Goal: Information Seeking & Learning: Learn about a topic

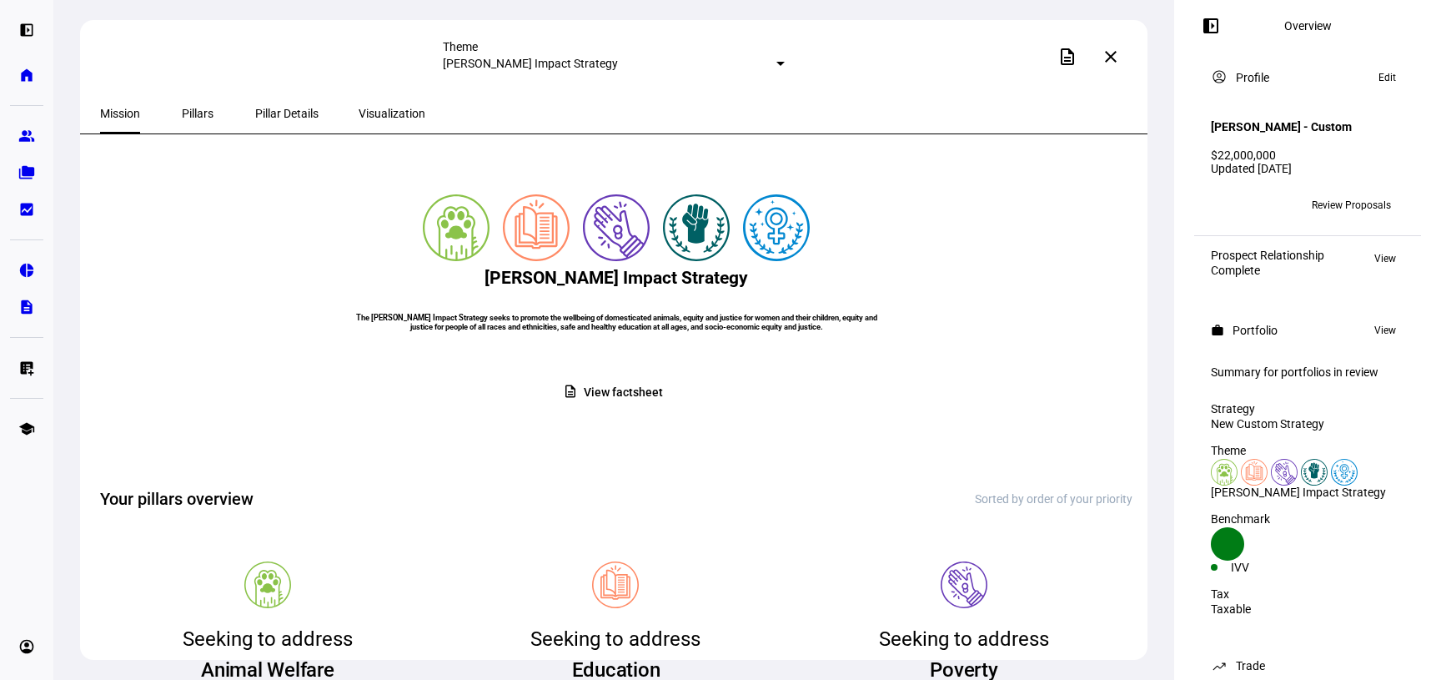
click at [579, 437] on mat-card "[PERSON_NAME] Impact Strategy The [PERSON_NAME] Impact Strategy seeks to promot…" at bounding box center [616, 306] width 1033 height 304
click at [580, 409] on span at bounding box center [616, 392] width 133 height 33
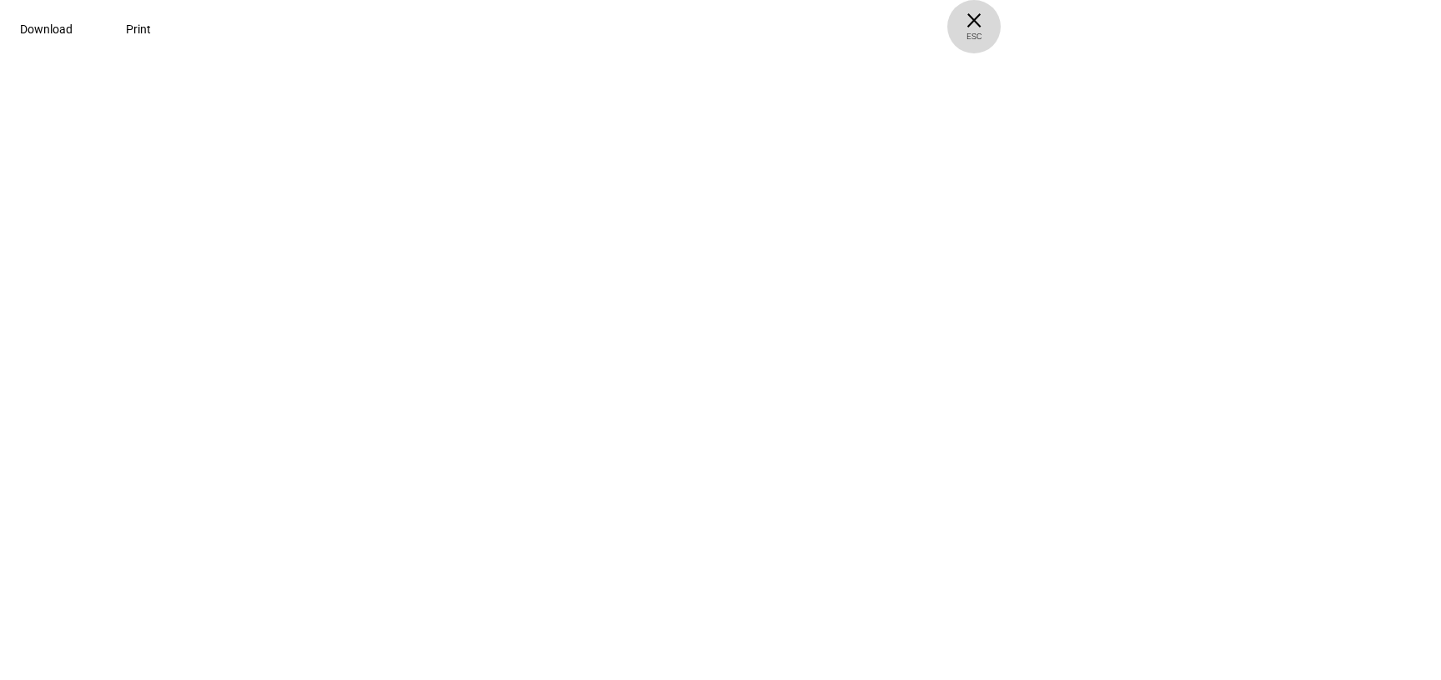
click at [1001, 19] on span "× ESC" at bounding box center [974, 26] width 53 height 53
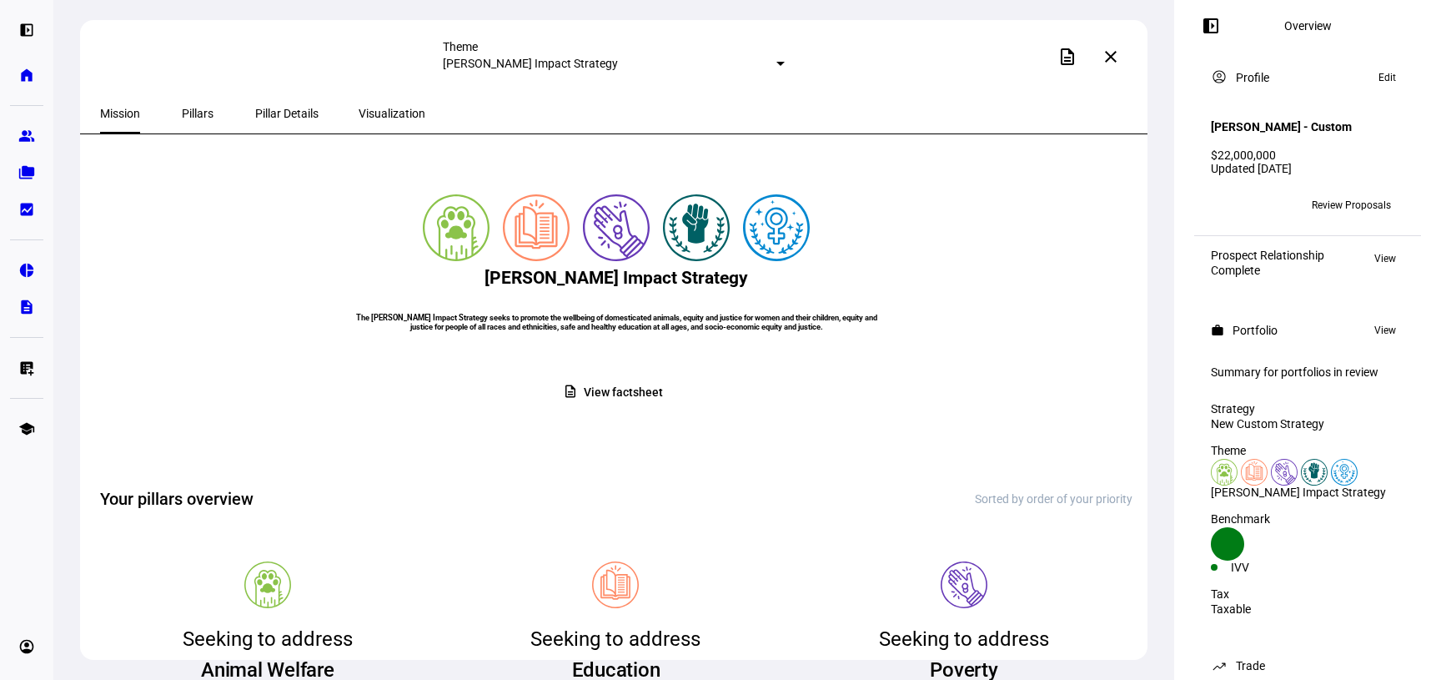
click at [133, 108] on span "Mission" at bounding box center [120, 114] width 40 height 12
click at [1165, 32] on mat-icon "left_panel_open" at bounding box center [1211, 26] width 20 height 20
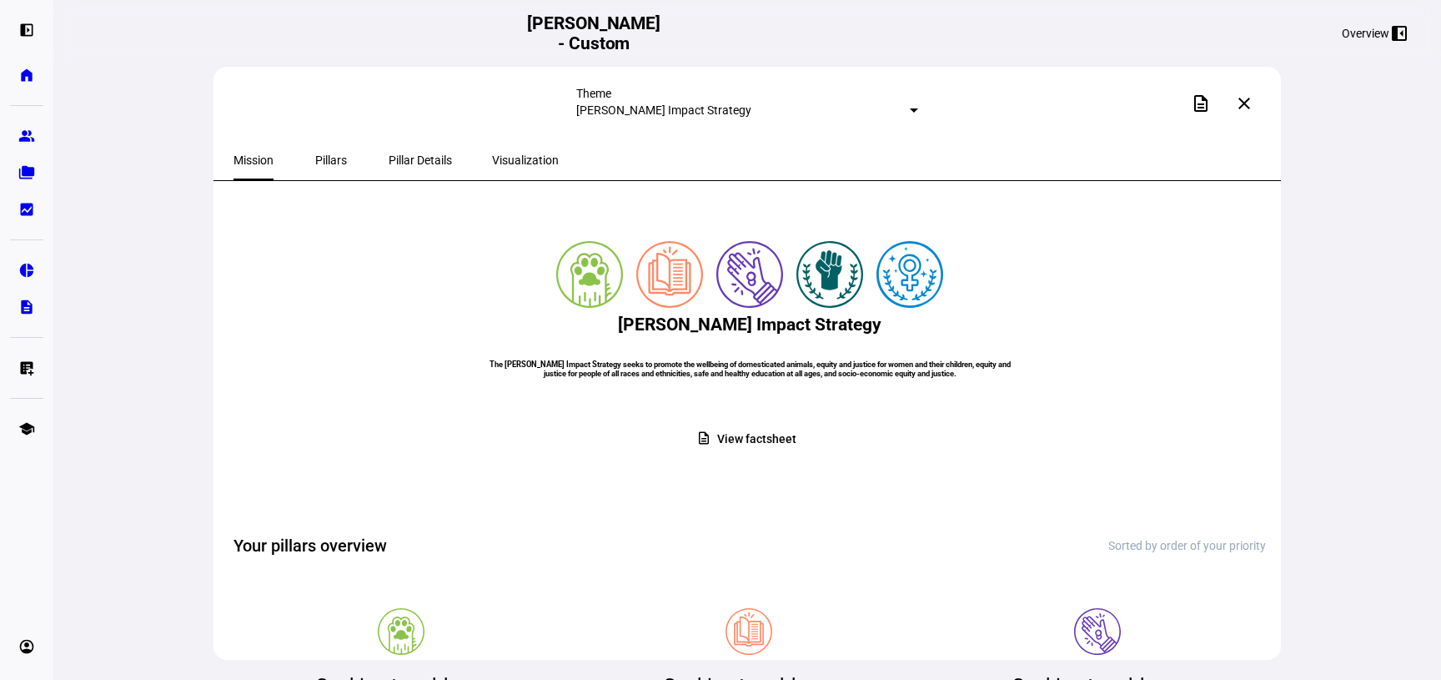
click at [1165, 103] on span at bounding box center [1244, 103] width 40 height 40
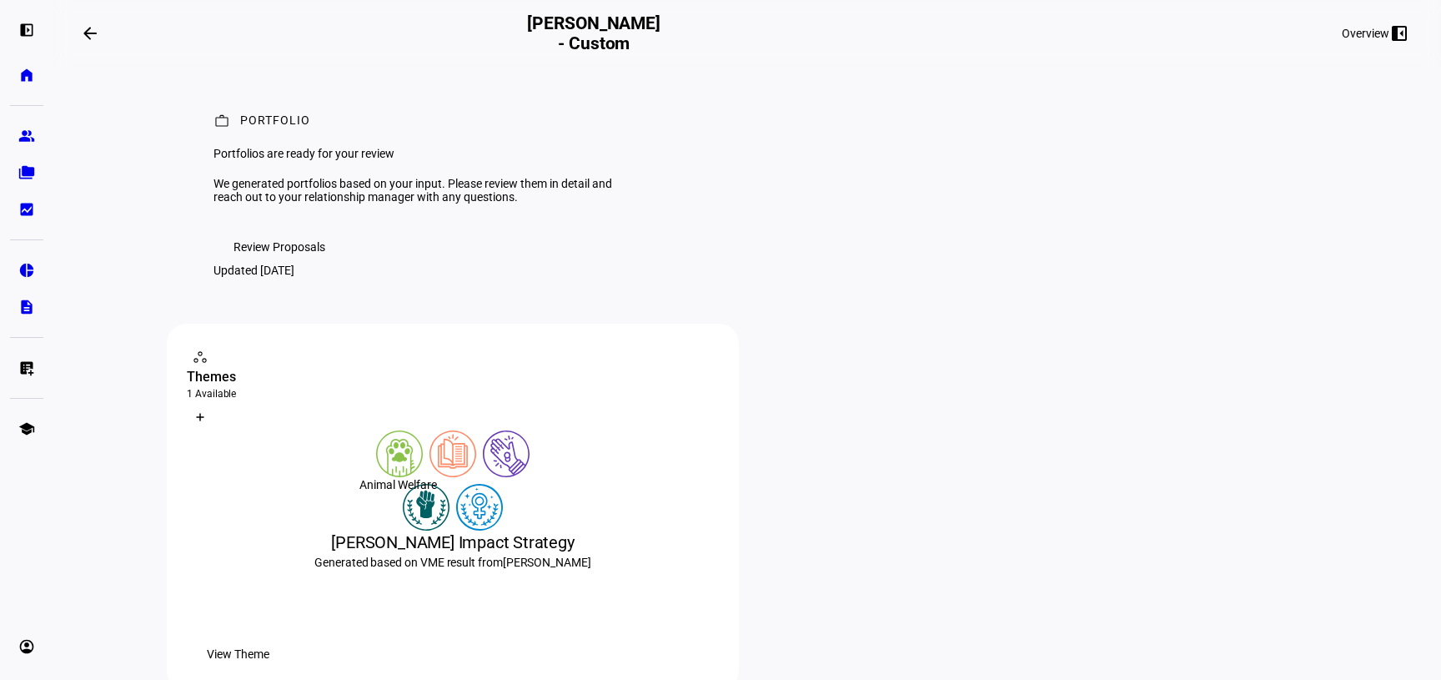
click at [413, 477] on img at bounding box center [399, 453] width 47 height 47
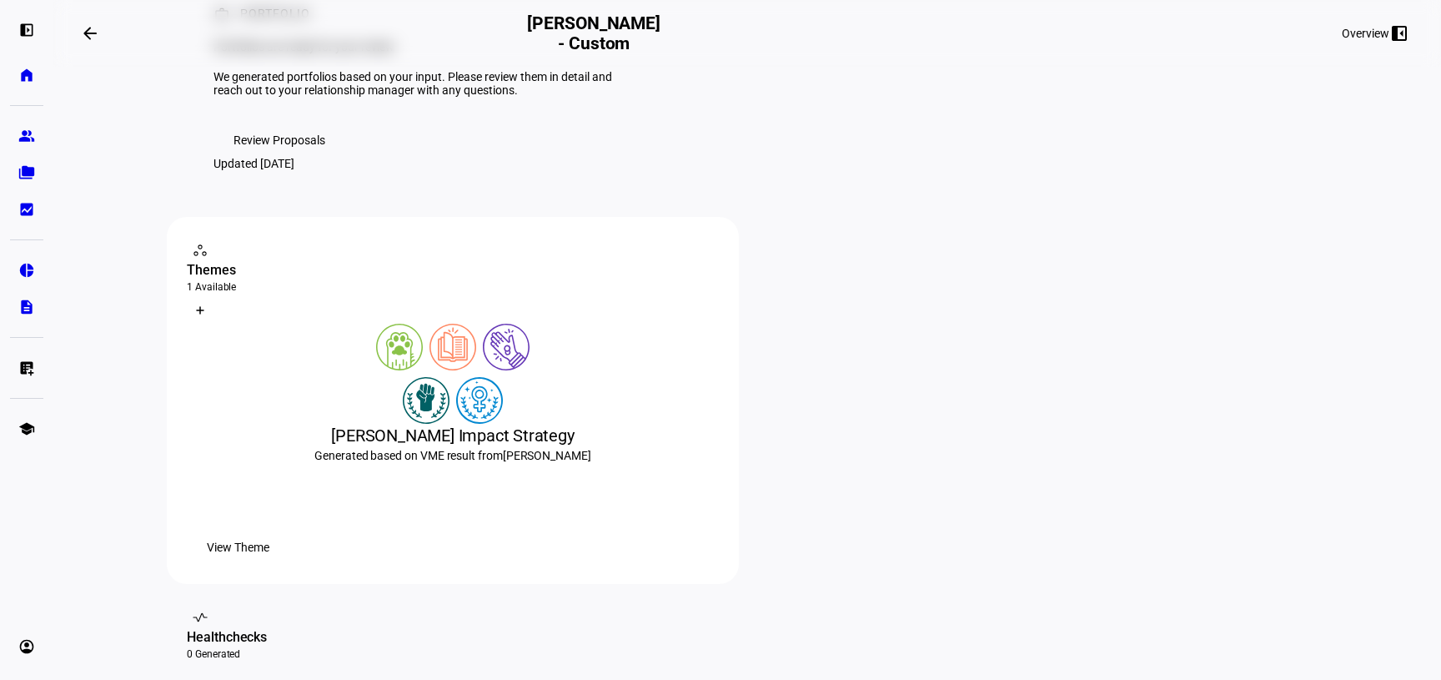
scroll to position [150, 0]
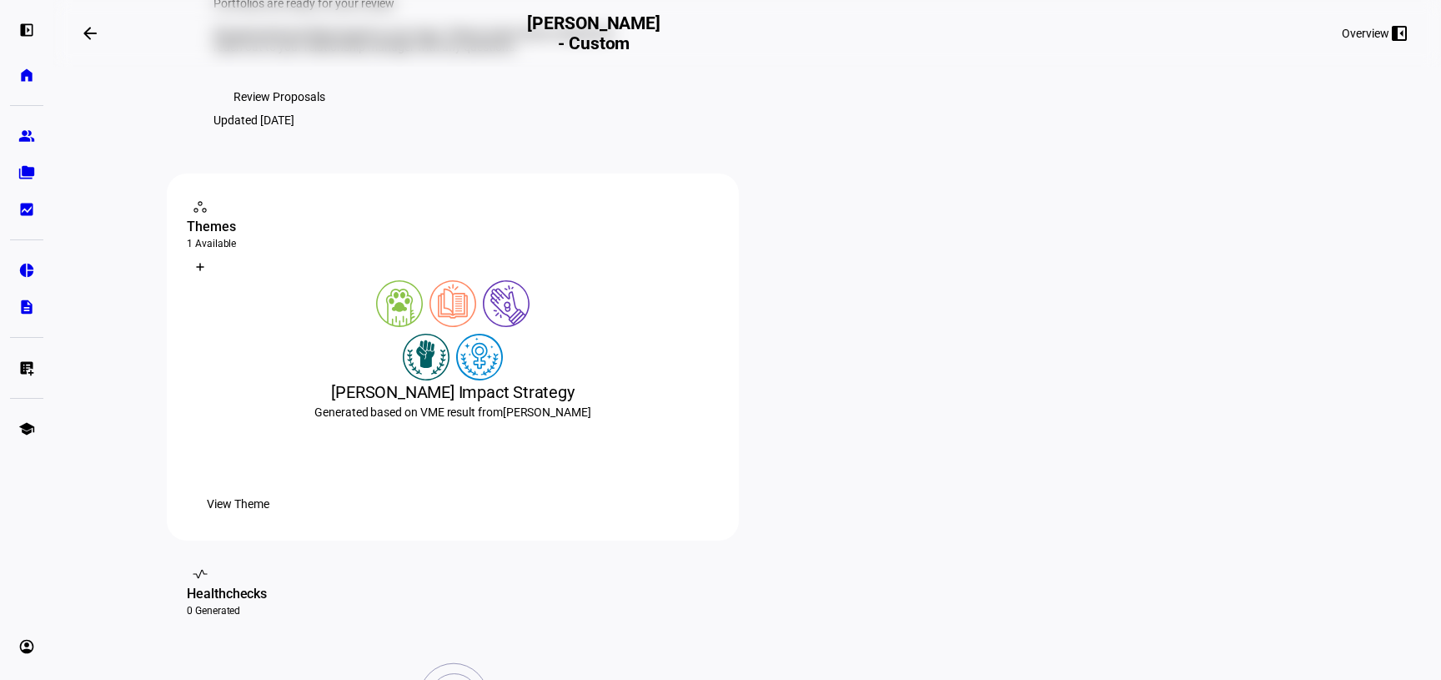
click at [269, 520] on span "View Theme" at bounding box center [238, 503] width 63 height 33
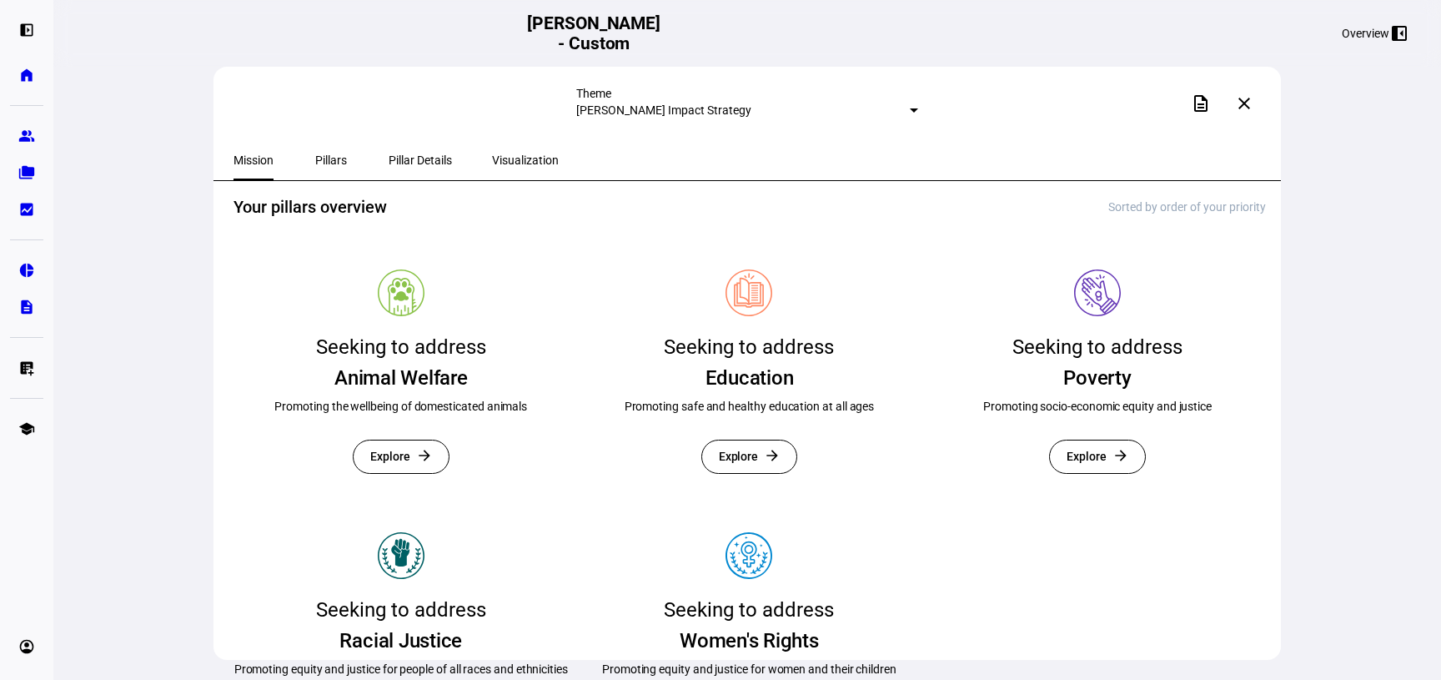
scroll to position [532, 0]
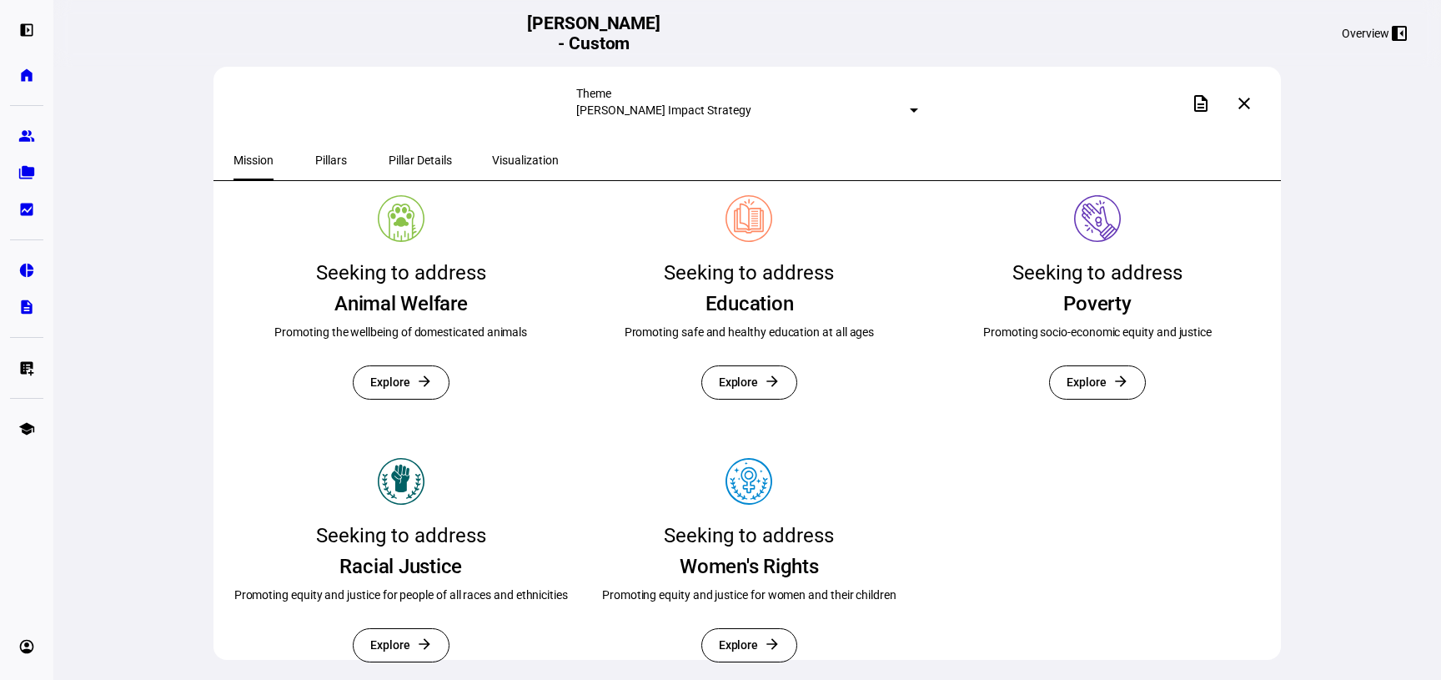
click at [319, 157] on span "Pillars" at bounding box center [331, 160] width 32 height 12
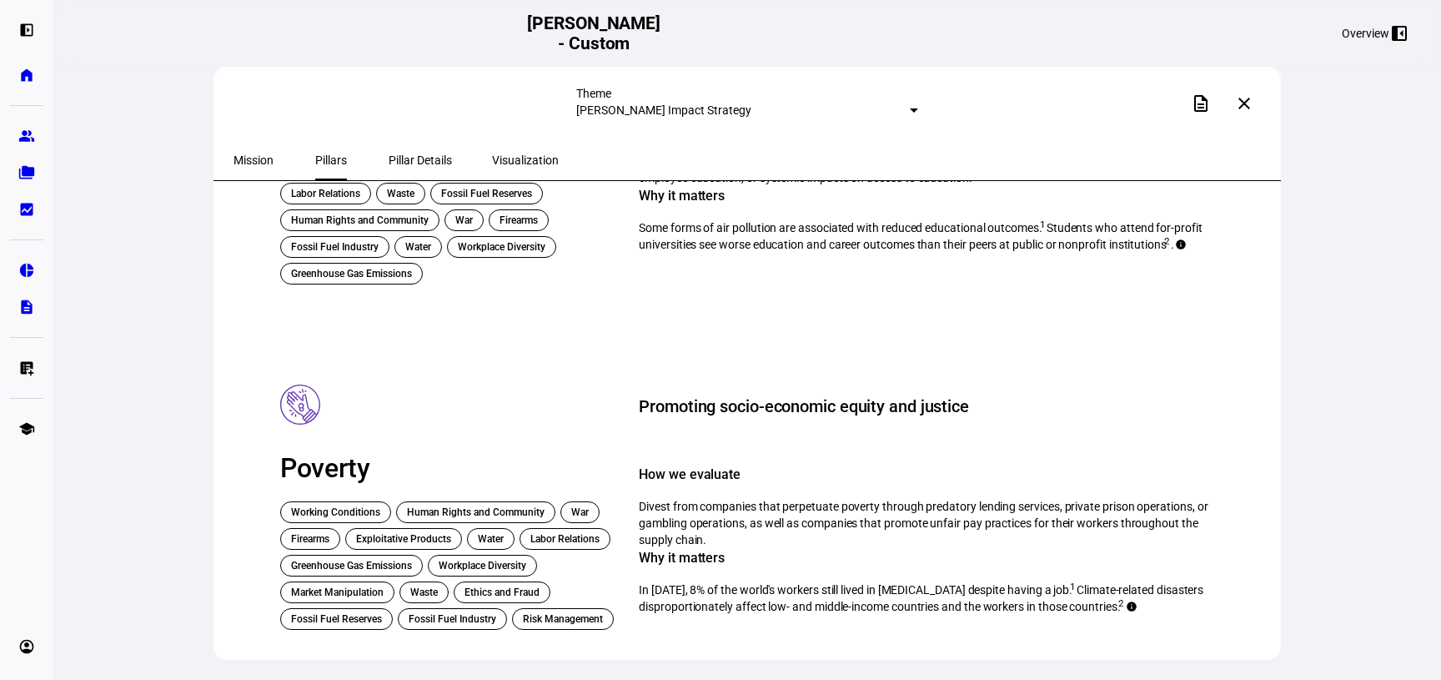
click at [392, 157] on span "Pillar Details" at bounding box center [420, 160] width 63 height 12
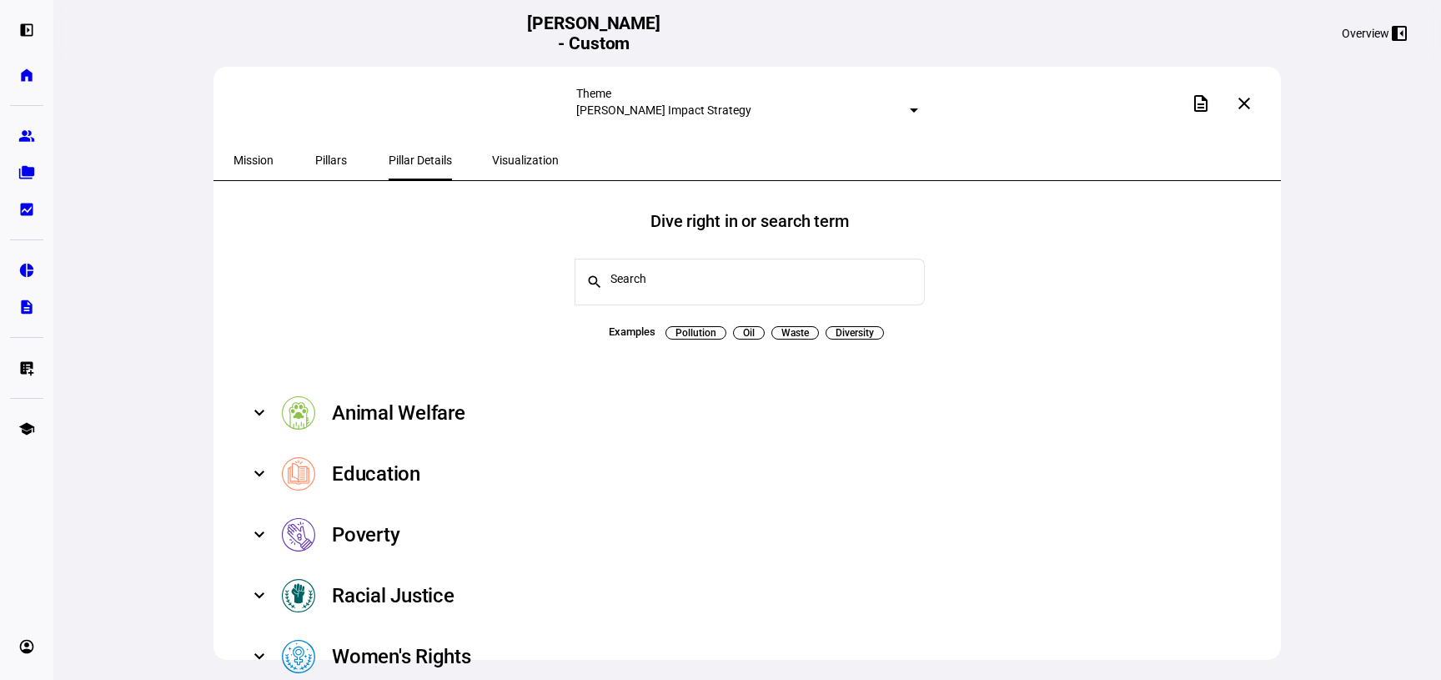
click at [329, 163] on span "Pillars" at bounding box center [331, 160] width 32 height 12
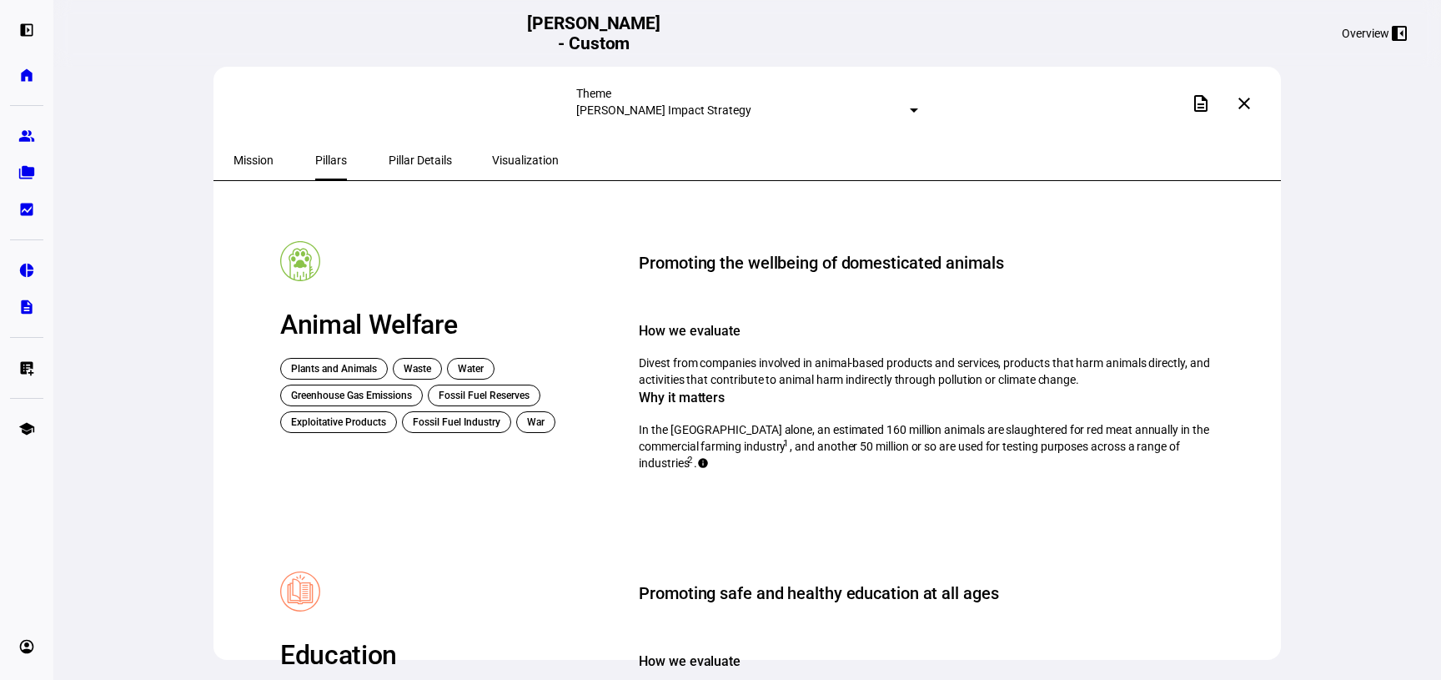
click at [492, 163] on span "Visualization" at bounding box center [525, 160] width 67 height 12
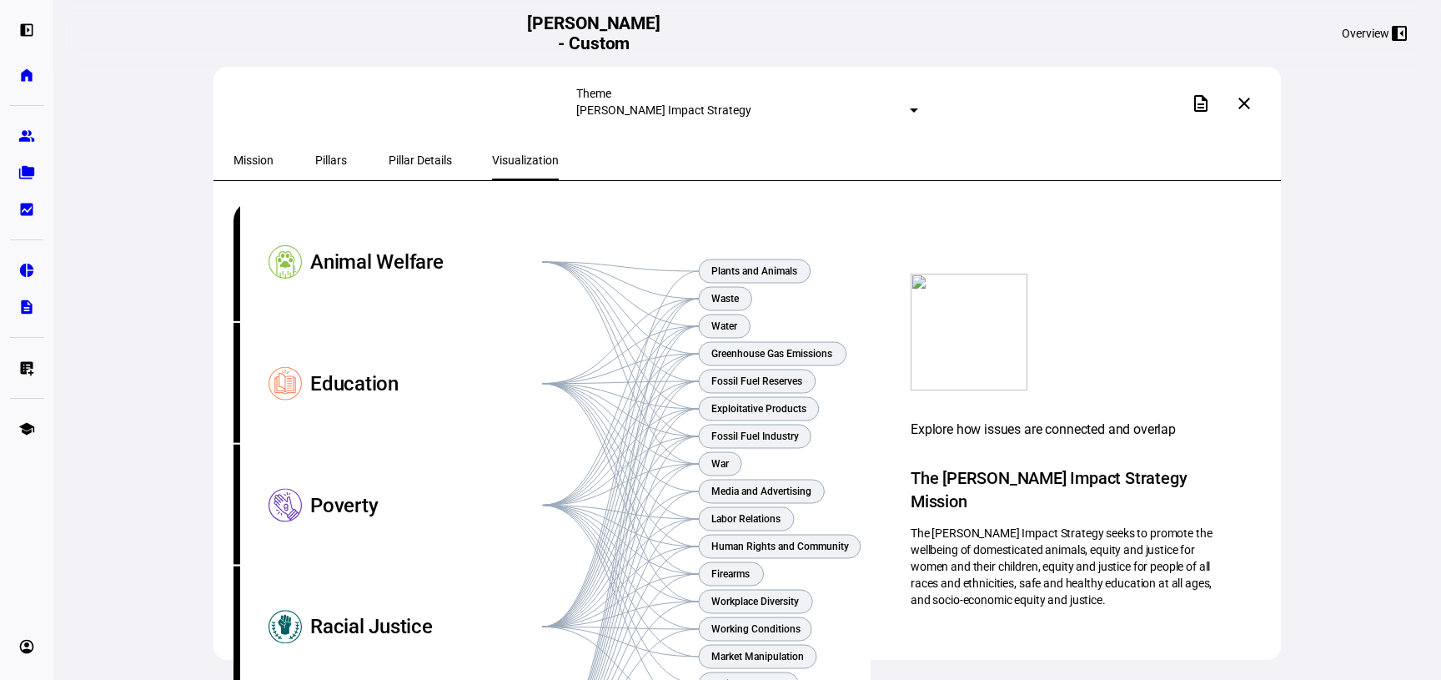
click at [23, 71] on eth-mat-symbol "home" at bounding box center [26, 75] width 17 height 17
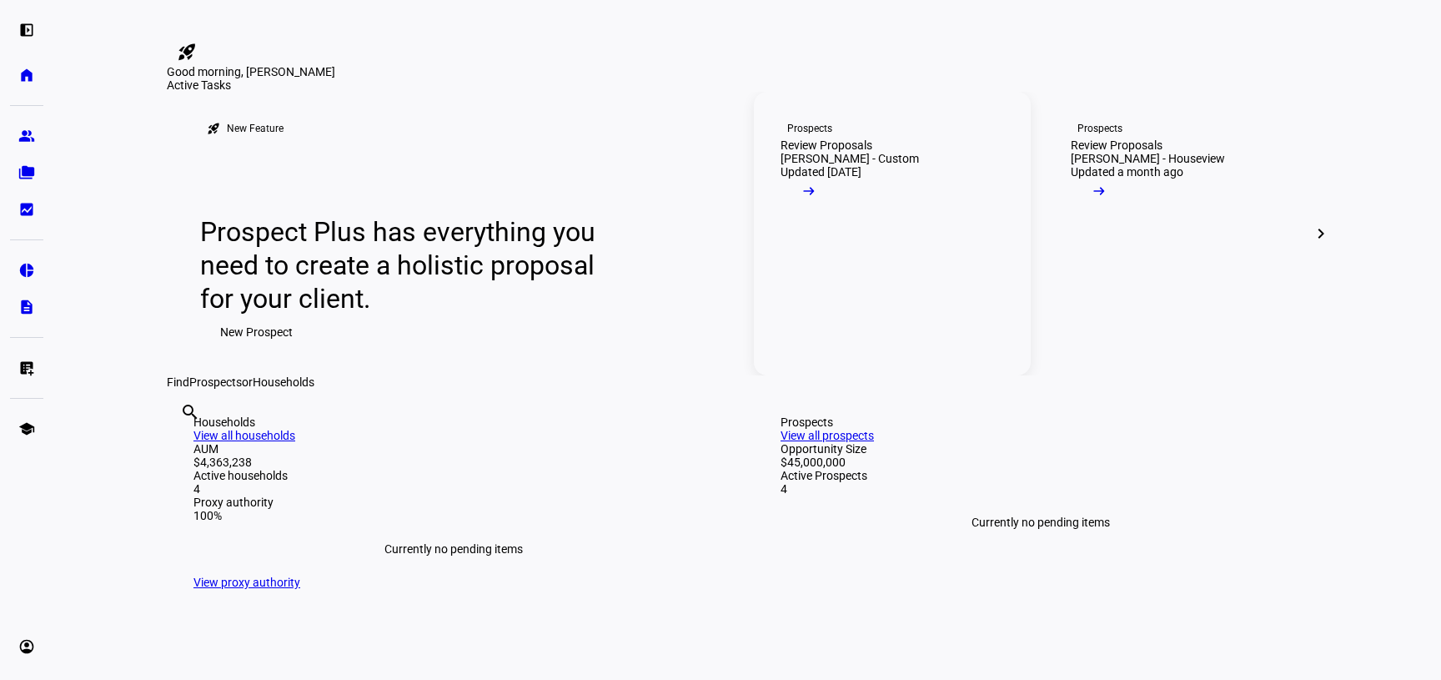
click at [837, 212] on span at bounding box center [809, 194] width 57 height 33
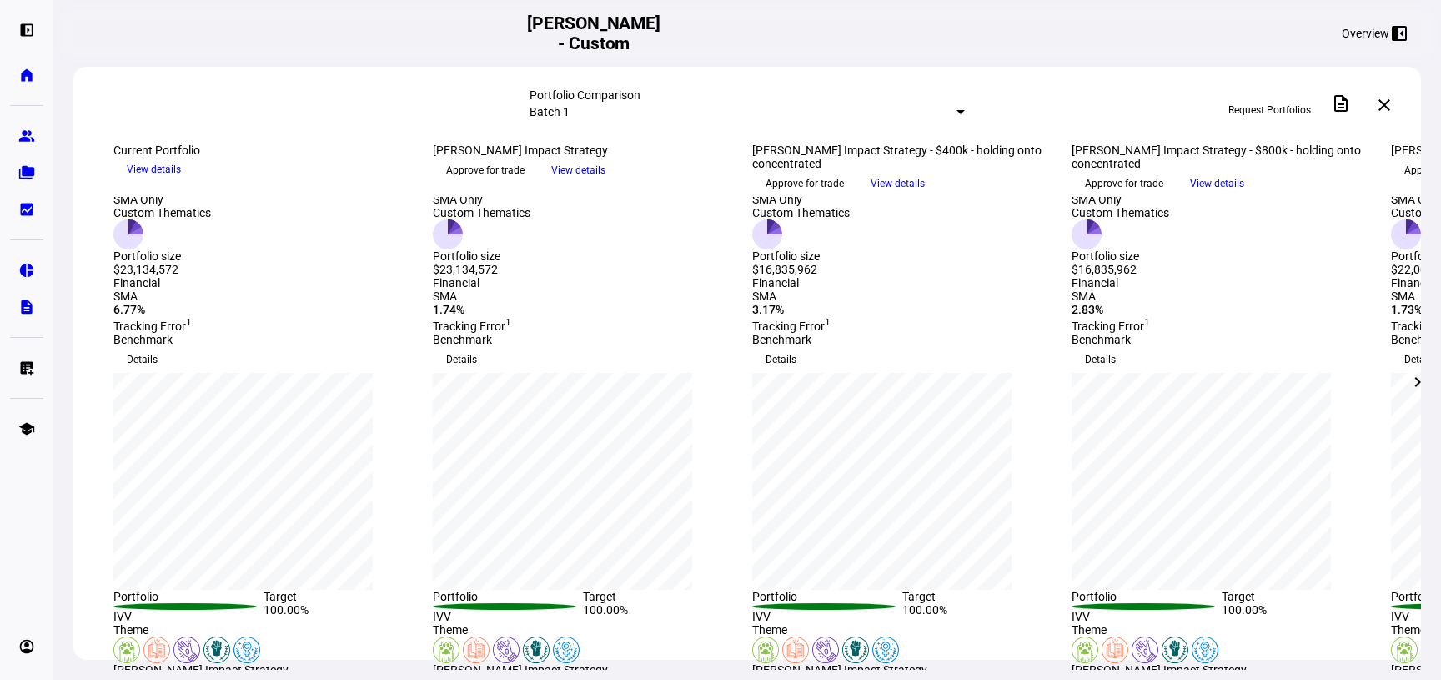
scroll to position [74, 0]
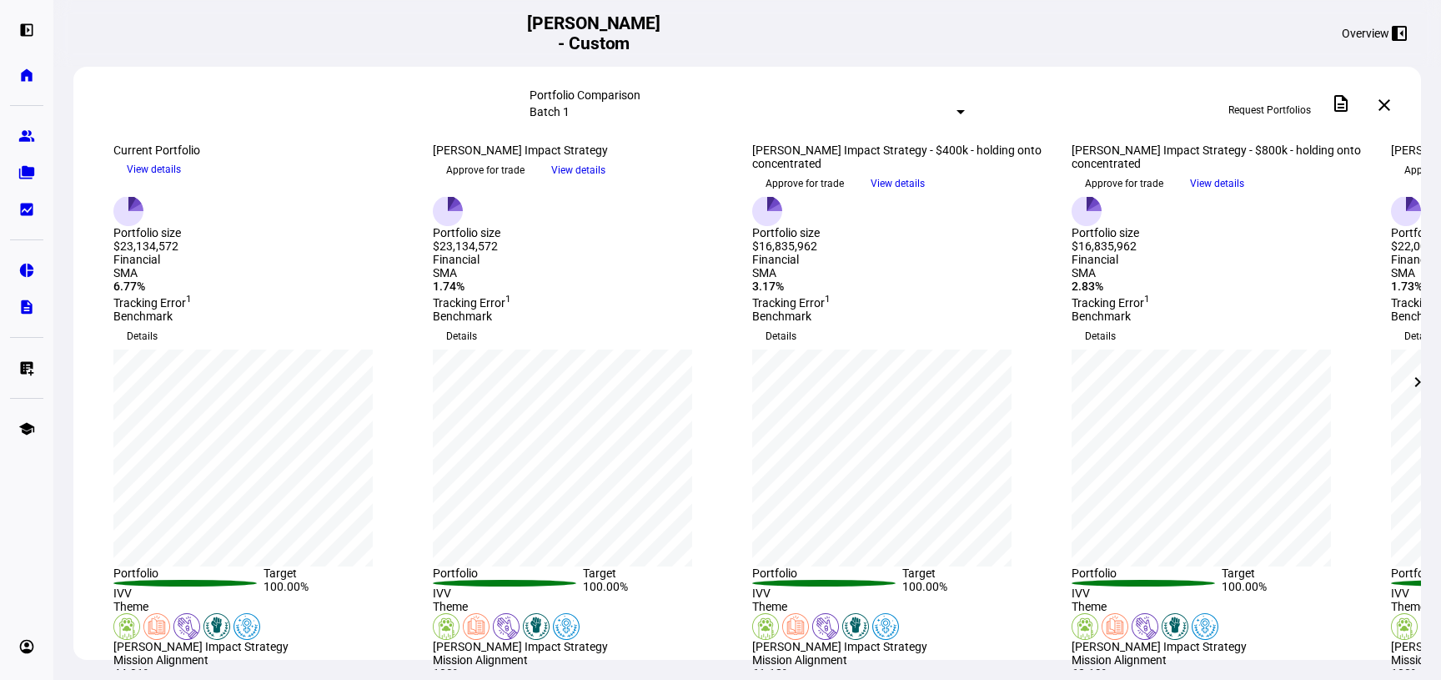
click at [606, 183] on span "View details" at bounding box center [578, 170] width 54 height 25
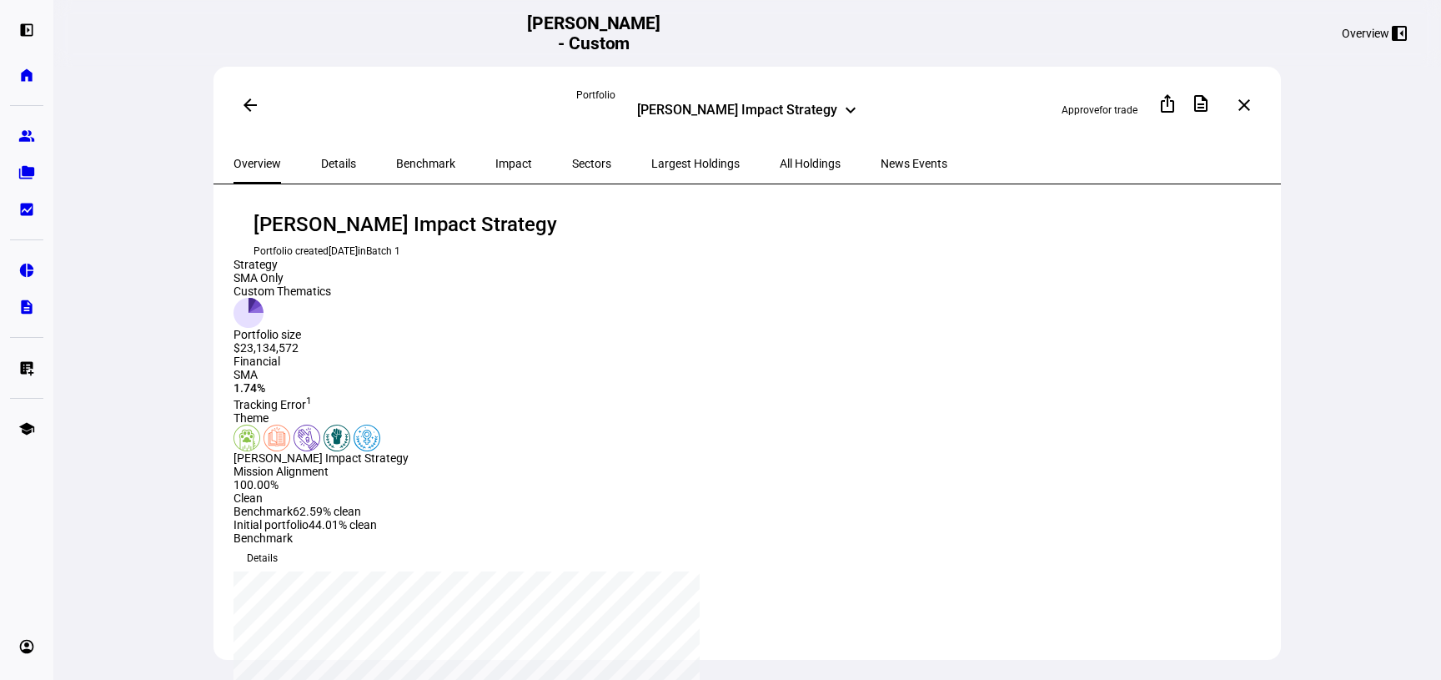
click at [396, 158] on span "Benchmark" at bounding box center [425, 164] width 59 height 12
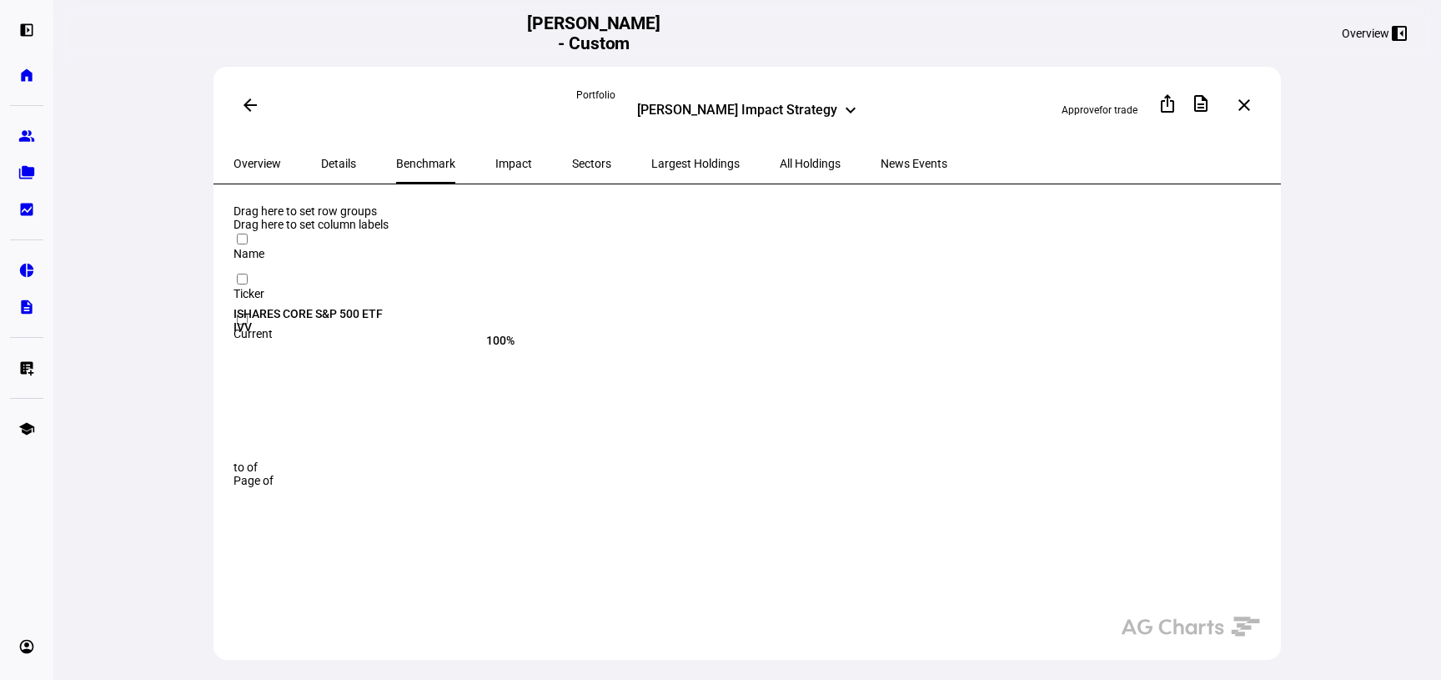
click at [259, 161] on span "Overview" at bounding box center [258, 164] width 48 height 12
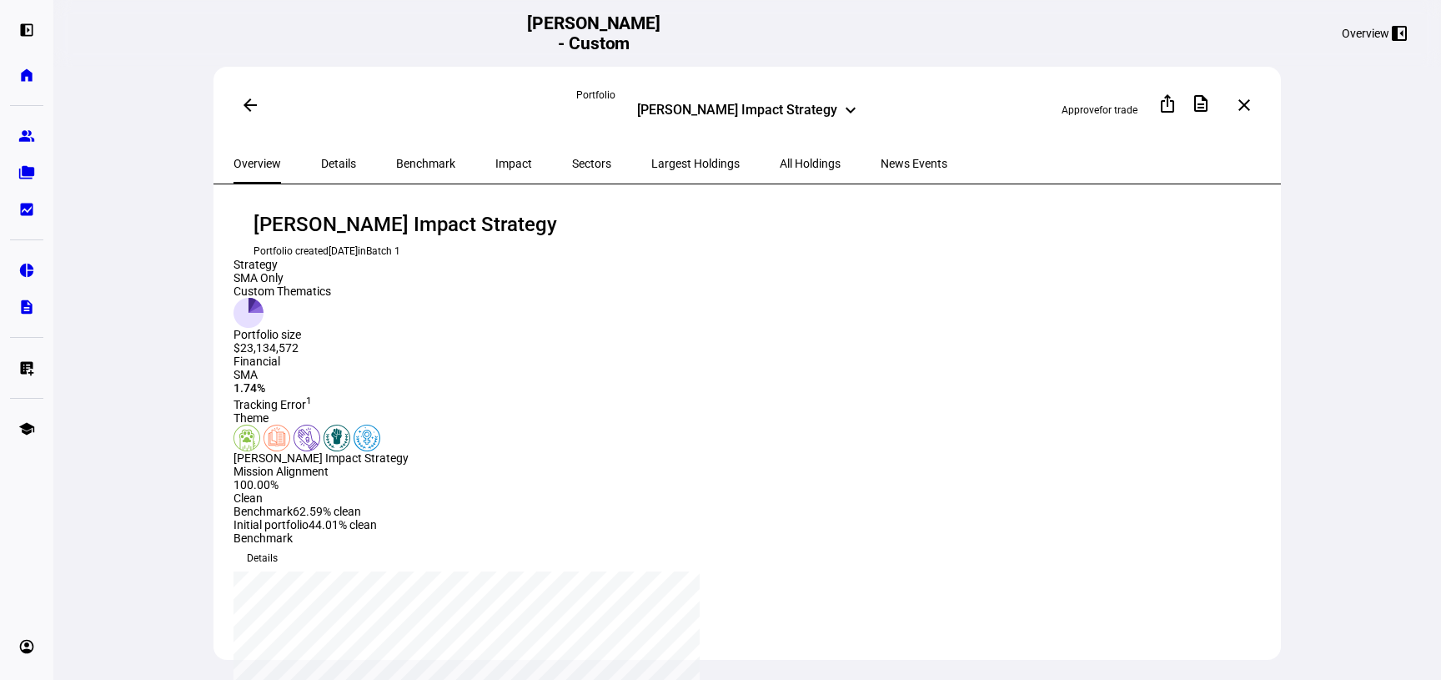
click at [246, 108] on mat-icon "arrow_back" at bounding box center [250, 105] width 20 height 20
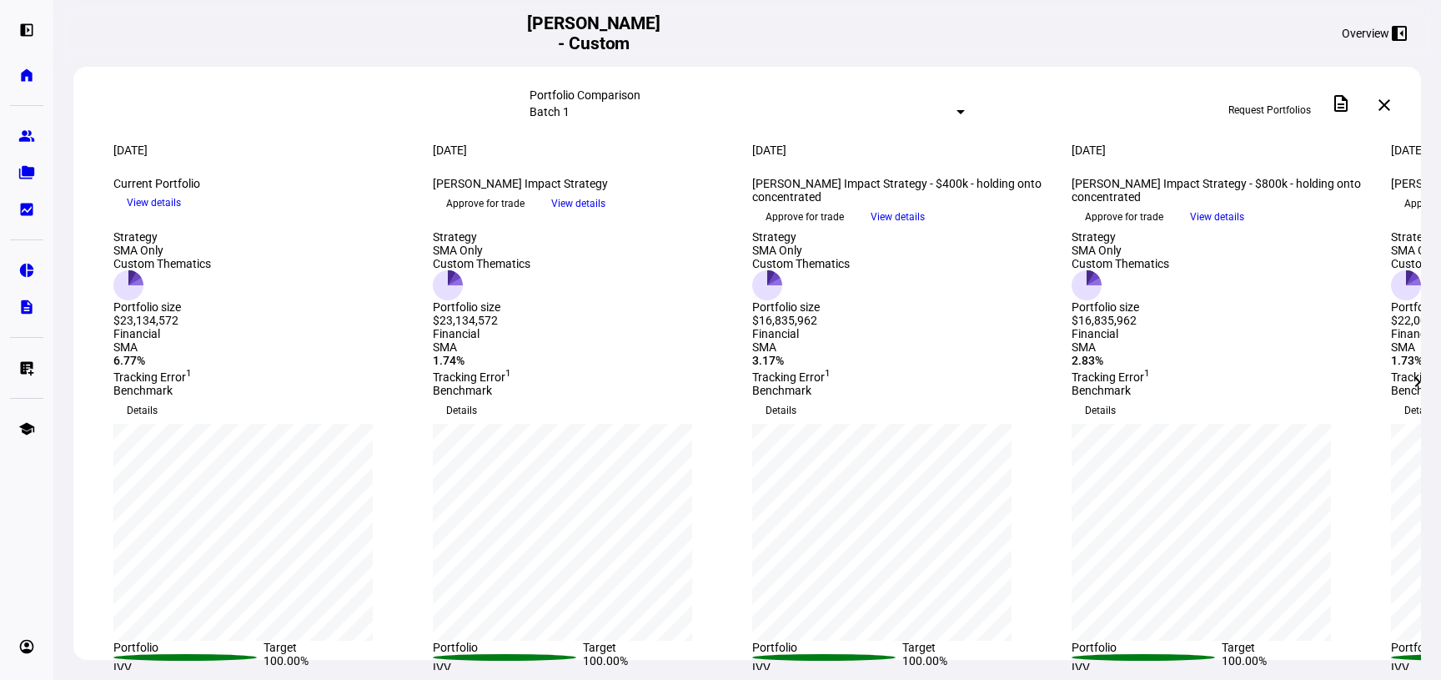
click at [957, 110] on div at bounding box center [961, 112] width 8 height 4
click at [772, 188] on div "Custom compare across batches" at bounding box center [875, 186] width 292 height 27
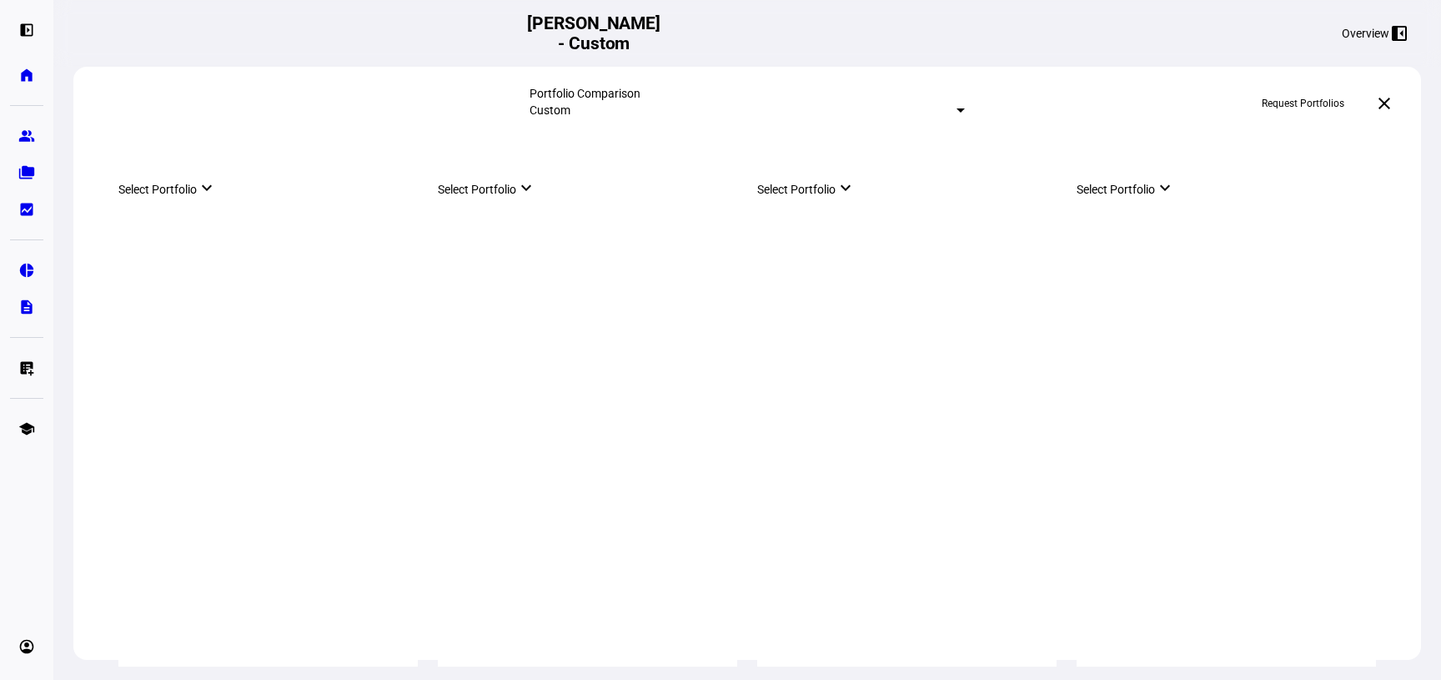
click at [957, 108] on div at bounding box center [961, 110] width 8 height 4
click at [764, 146] on div "Batch 1" at bounding box center [874, 139] width 292 height 13
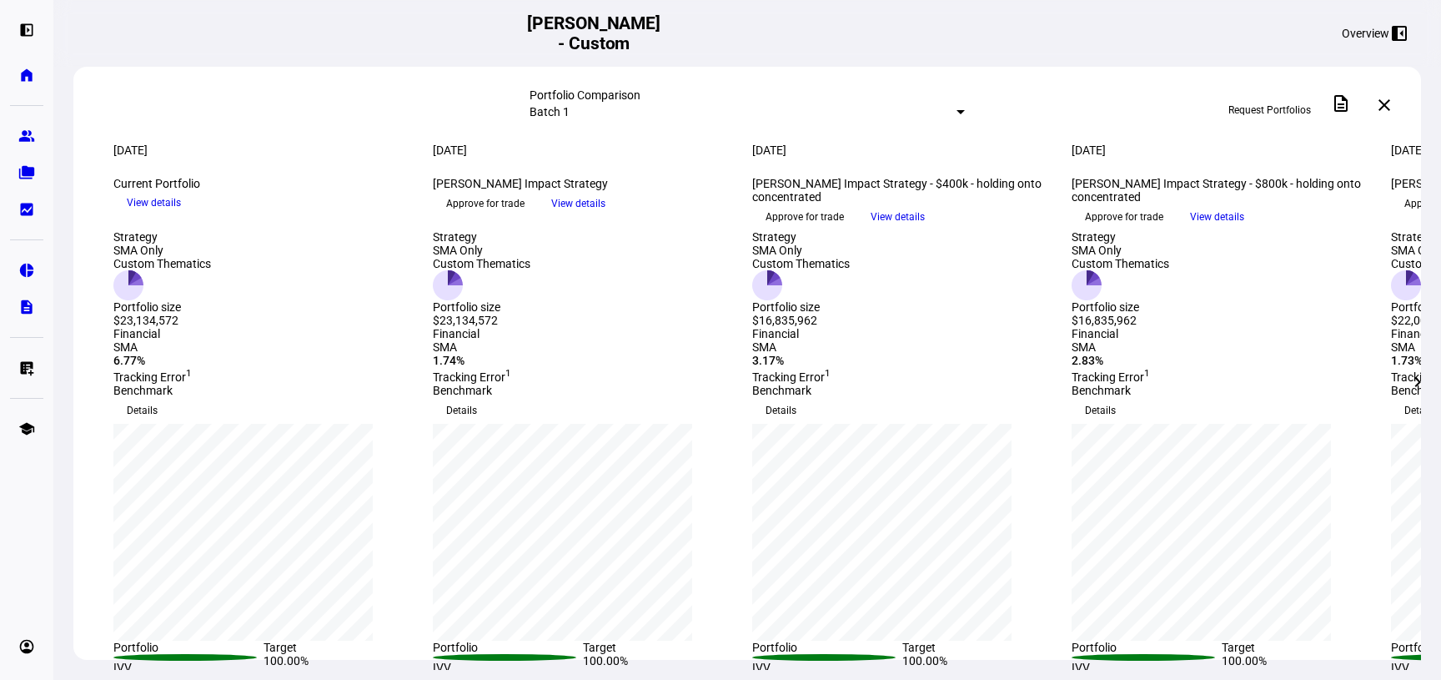
click at [570, 110] on mat-select-trigger "Batch 1" at bounding box center [550, 111] width 40 height 13
click at [890, 63] on div at bounding box center [720, 340] width 1441 height 680
click at [570, 109] on mat-select-trigger "Batch 1" at bounding box center [550, 111] width 40 height 13
click at [853, 103] on div at bounding box center [720, 340] width 1441 height 680
click at [1165, 108] on span at bounding box center [1385, 105] width 40 height 40
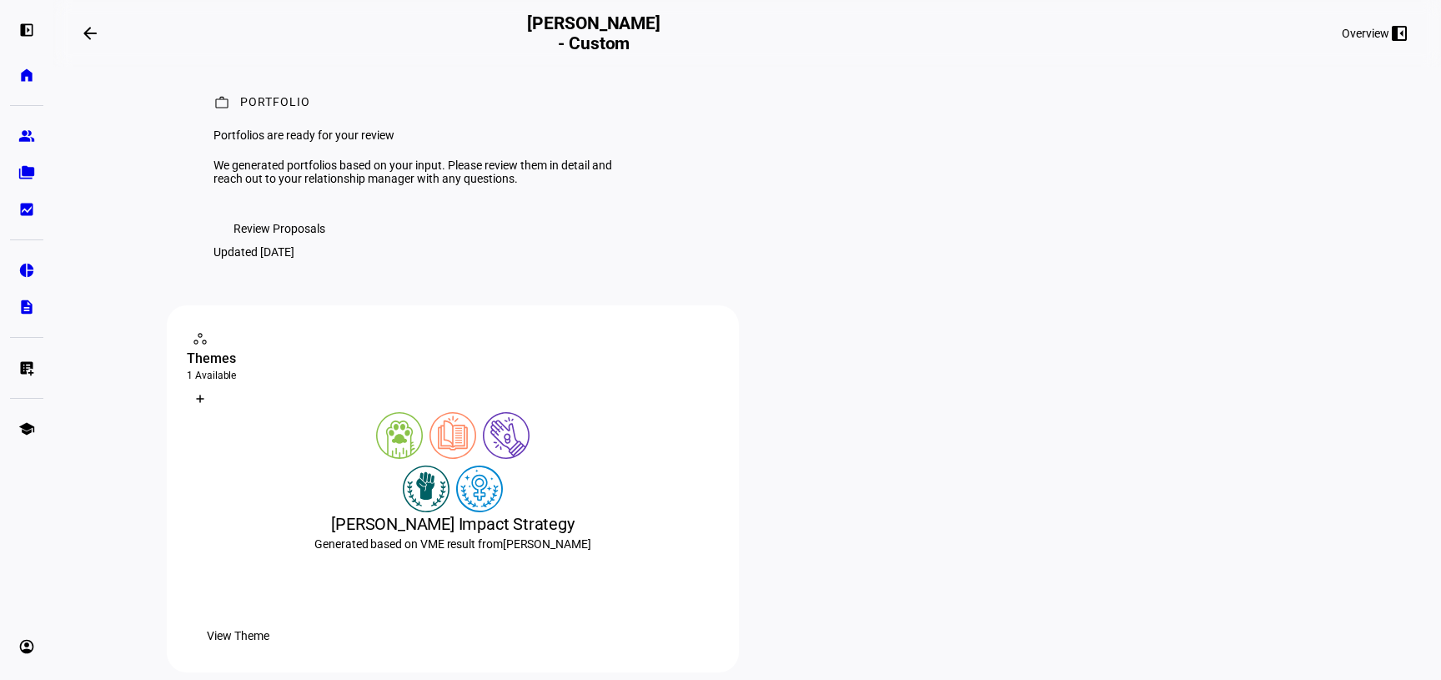
scroll to position [14, 0]
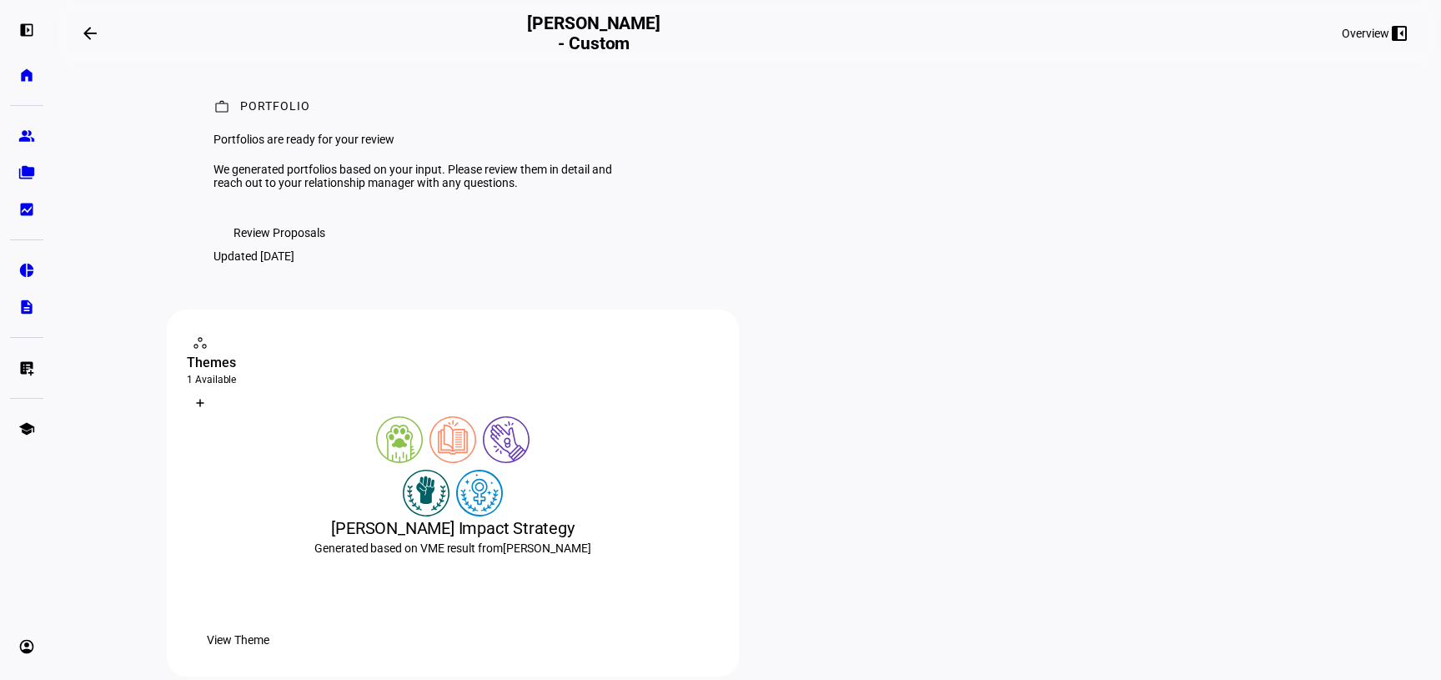
click at [296, 309] on div "work Portfolio Portfolios are ready for your review We generated portfolios bas…" at bounding box center [747, 181] width 1161 height 257
click at [296, 249] on span "Review Proposals" at bounding box center [280, 232] width 92 height 33
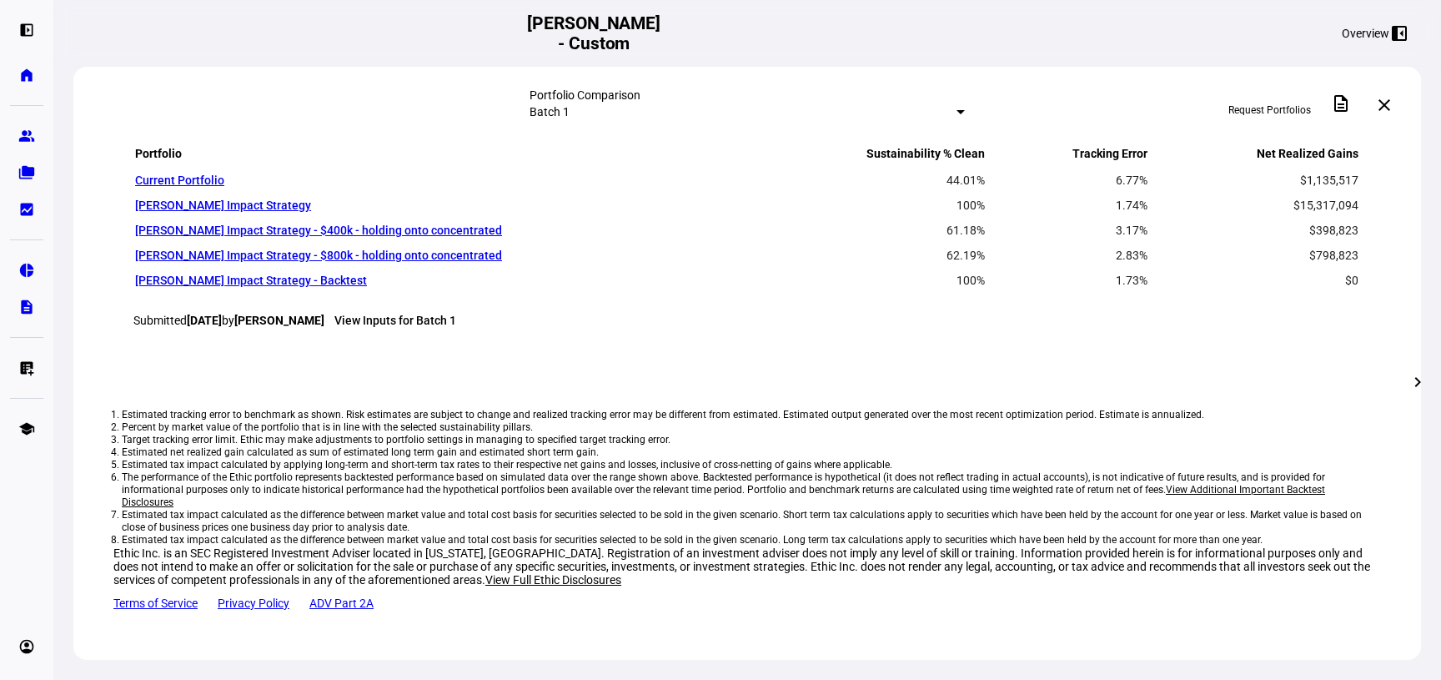
scroll to position [1554, 0]
click at [29, 75] on eth-mat-symbol "home" at bounding box center [26, 75] width 17 height 17
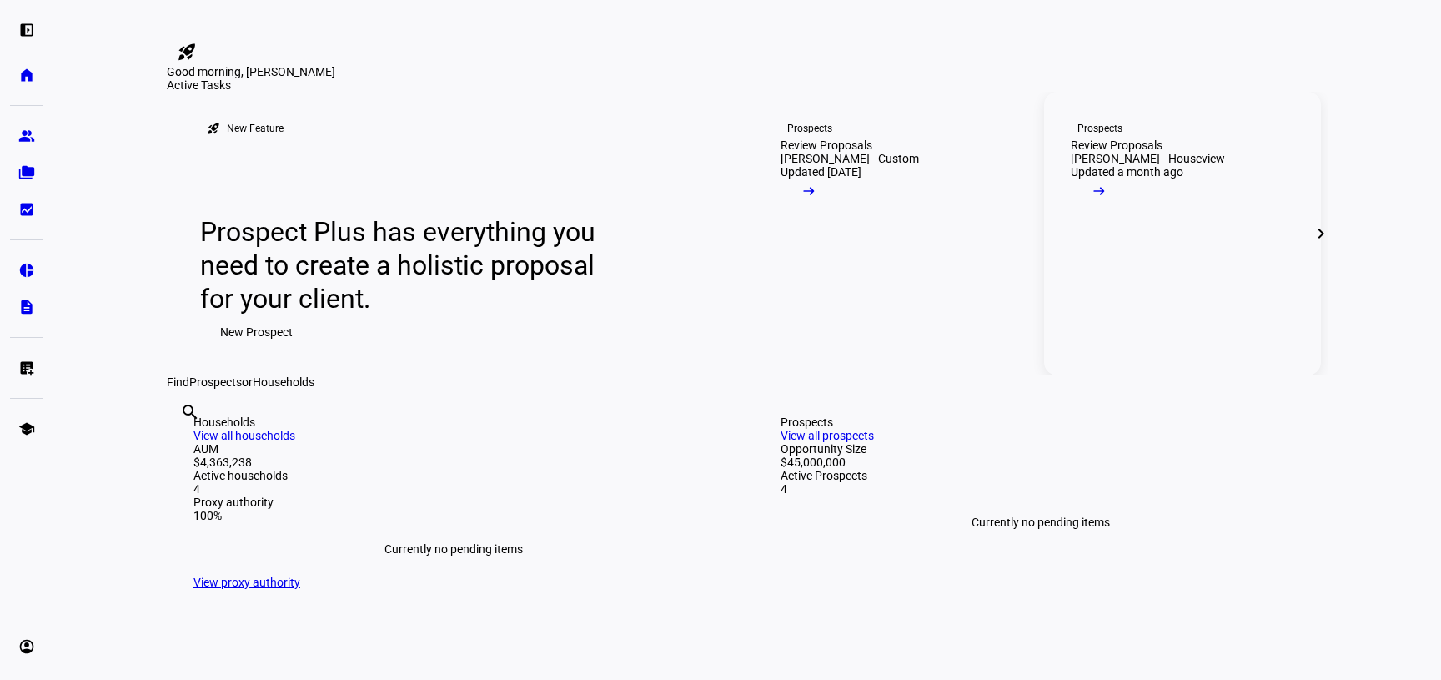
click at [1108, 199] on mat-icon "arrow_right_alt" at bounding box center [1099, 191] width 17 height 17
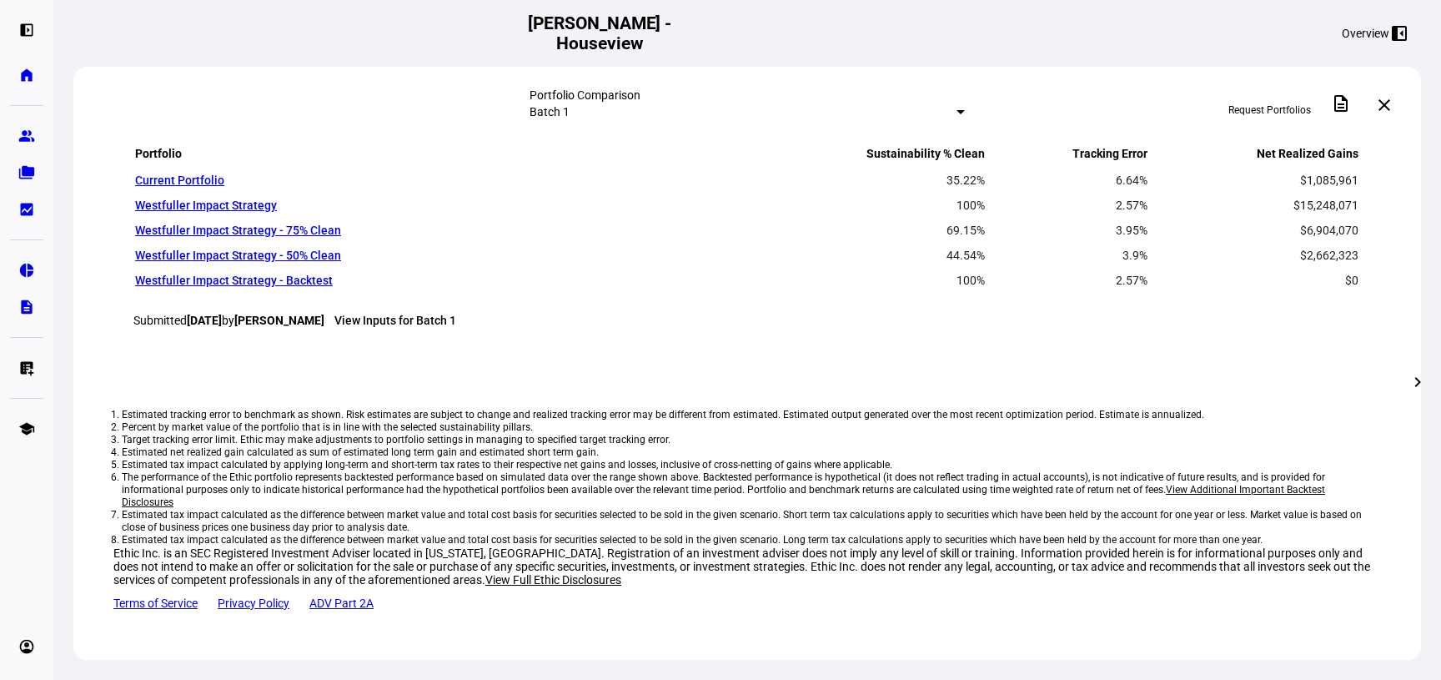
scroll to position [1869, 0]
click at [487, 434] on li "Percent by market value of the portfolio that is in line with the selected sust…" at bounding box center [747, 427] width 1251 height 13
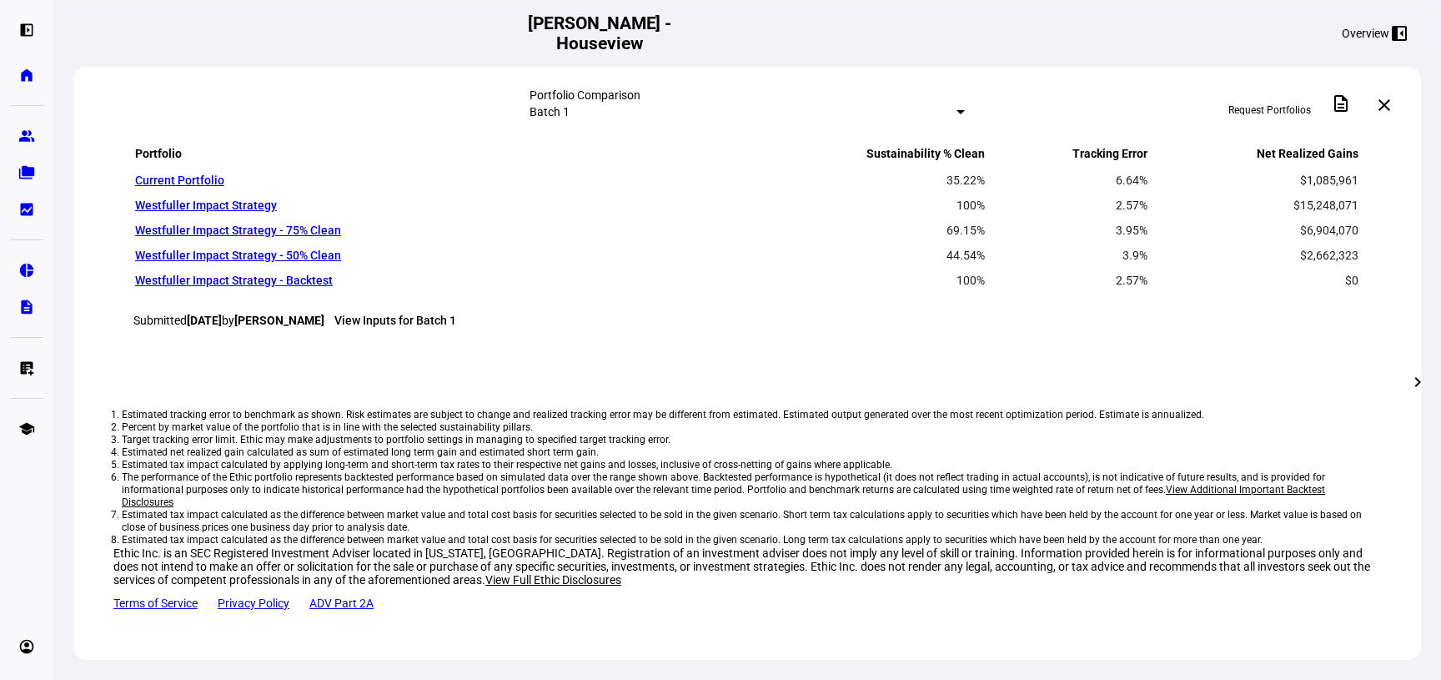
scroll to position [1299, 0]
click at [569, 128] on div "Portfolio Comparison Batch 1 Request Portfolios description close" at bounding box center [747, 105] width 1348 height 77
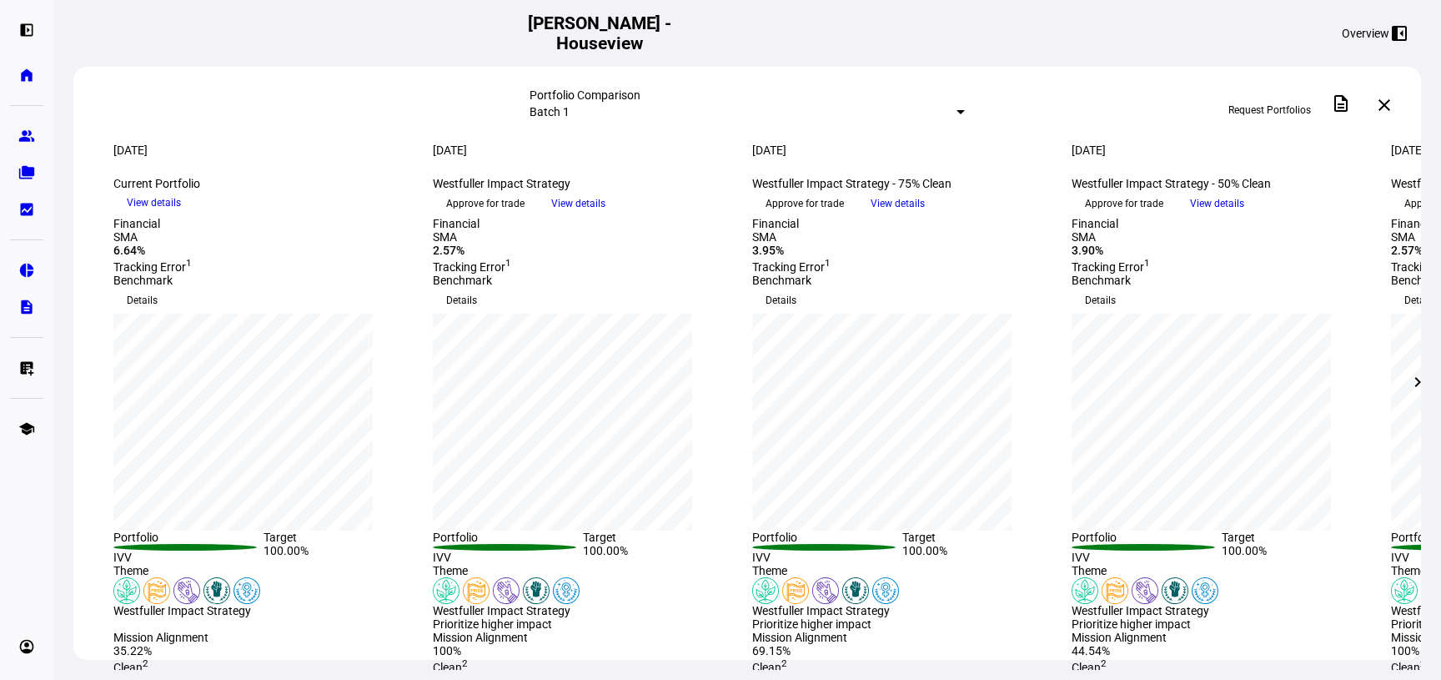
scroll to position [0, 0]
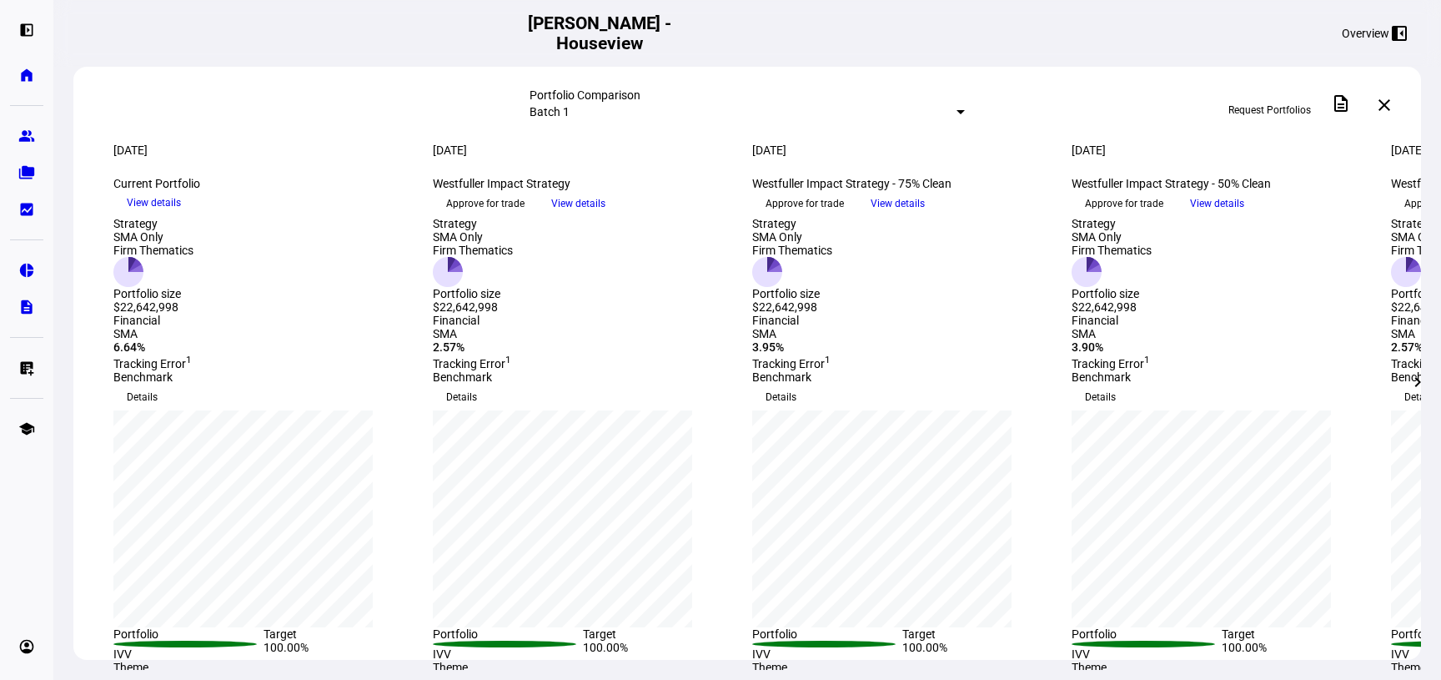
click at [925, 216] on span "View details" at bounding box center [898, 203] width 54 height 25
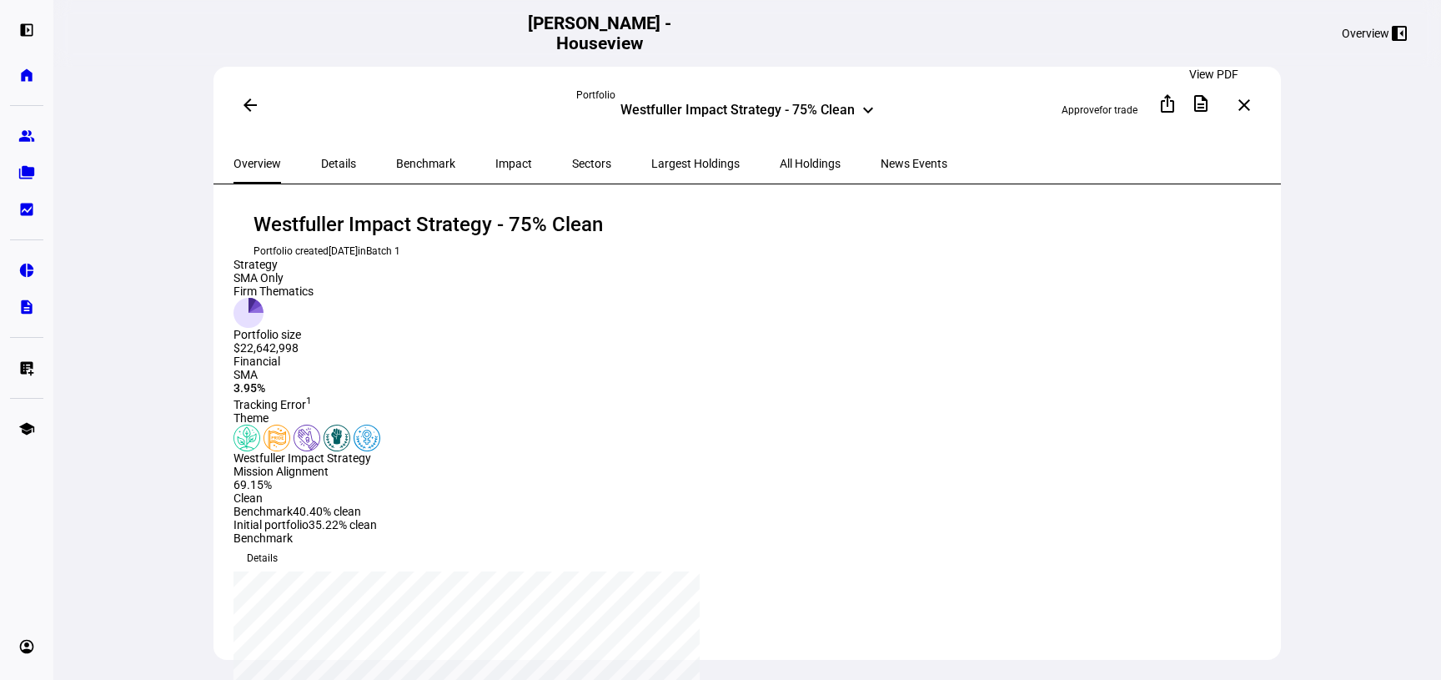
click at [1165, 101] on span at bounding box center [1201, 103] width 40 height 40
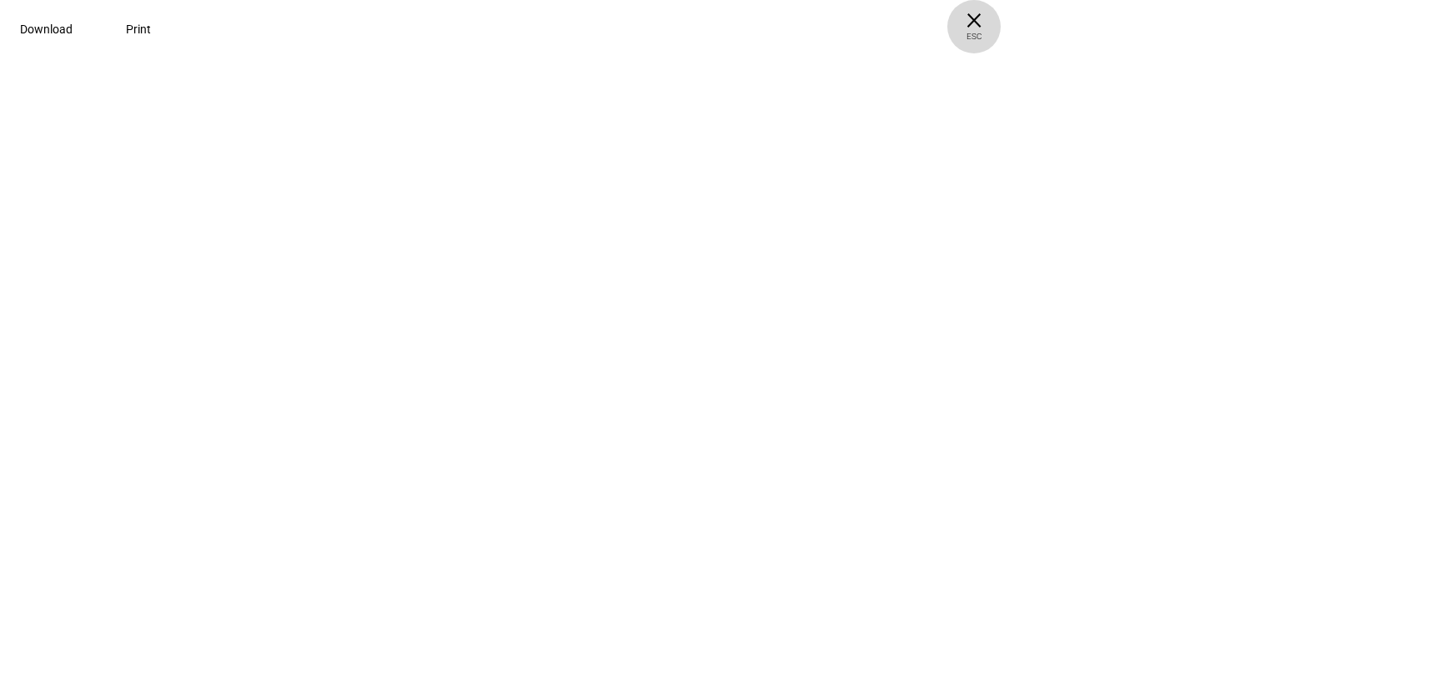
click at [1001, 3] on span "× ESC" at bounding box center [974, 26] width 53 height 53
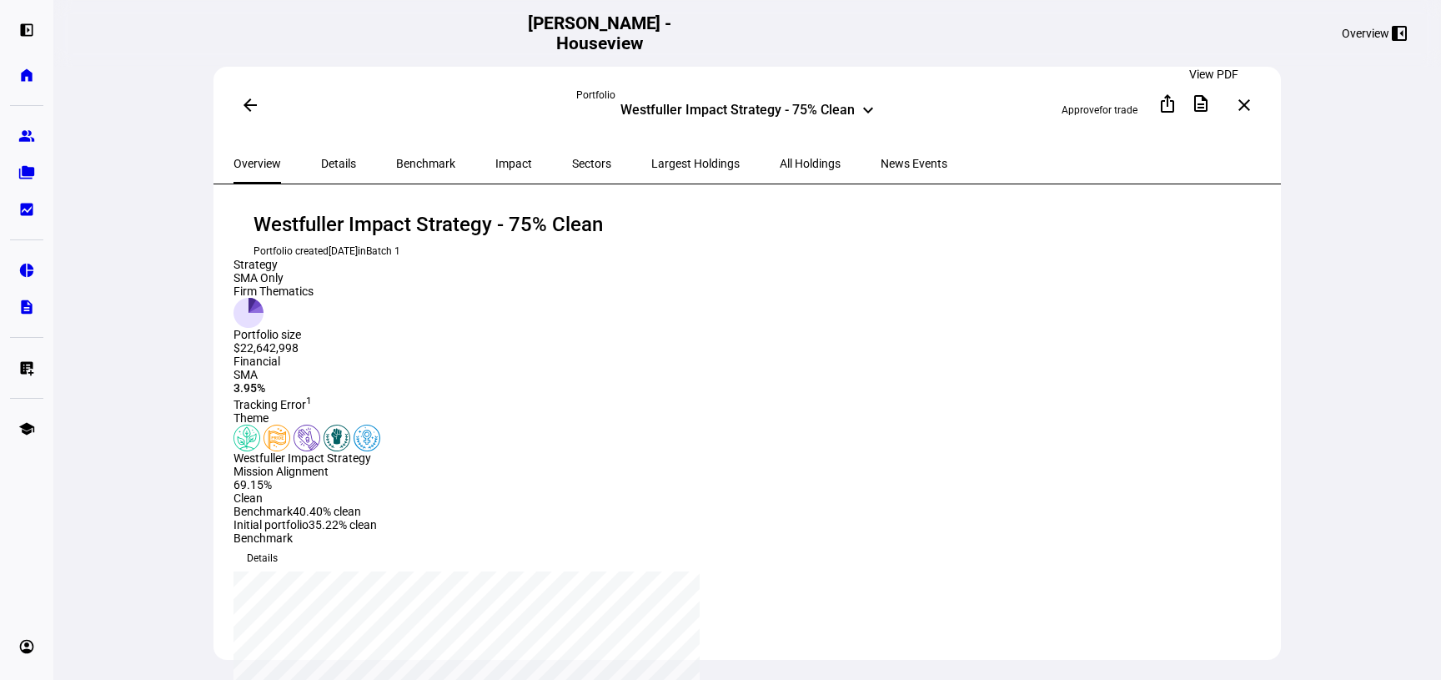
click at [1165, 119] on span at bounding box center [1201, 103] width 40 height 40
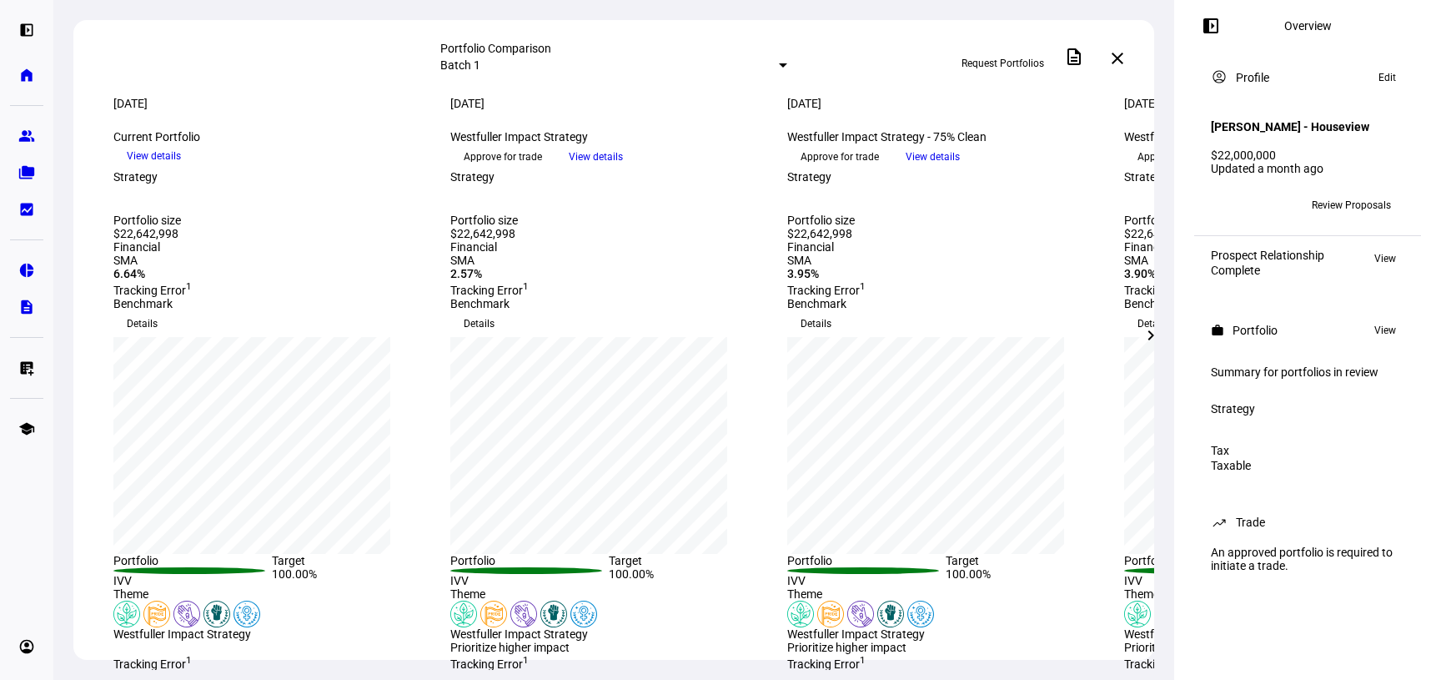
click at [1111, 58] on span at bounding box center [1118, 58] width 40 height 40
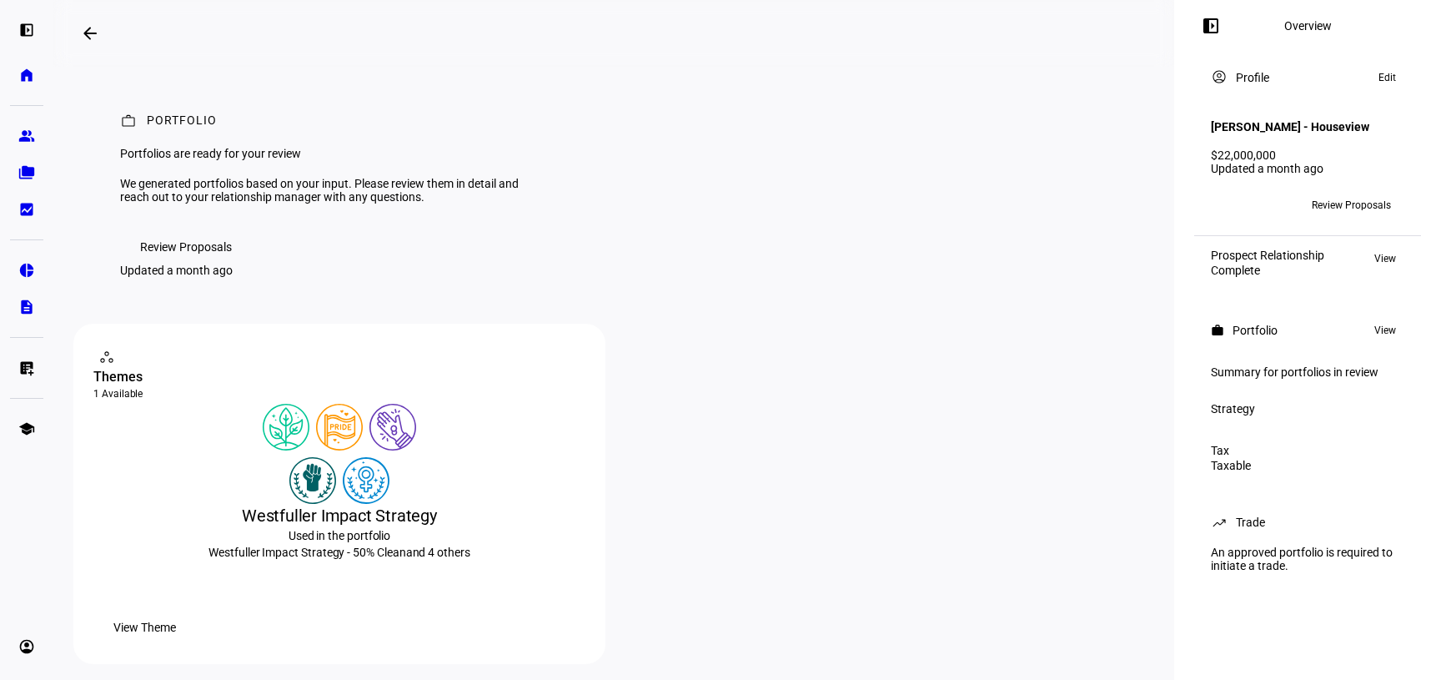
click at [1213, 38] on span at bounding box center [1211, 26] width 40 height 40
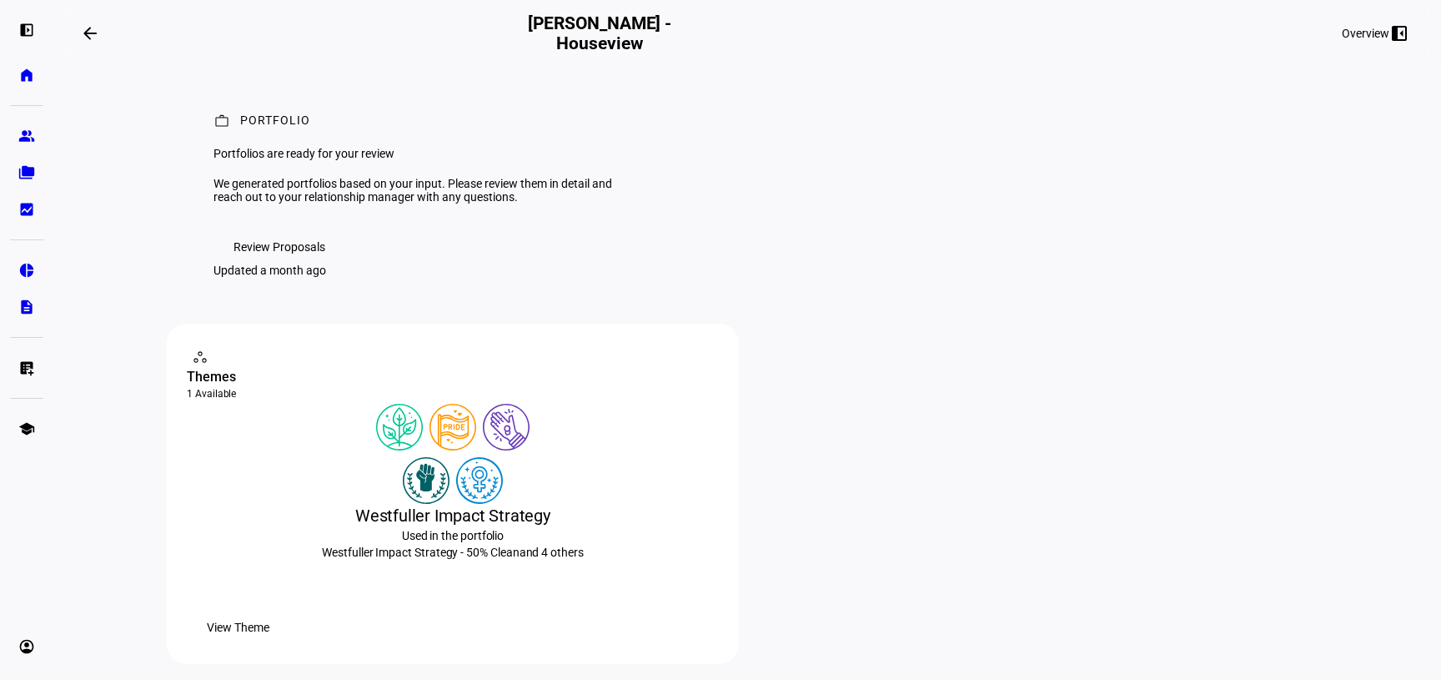
click at [254, 264] on span "Review Proposals" at bounding box center [280, 246] width 92 height 33
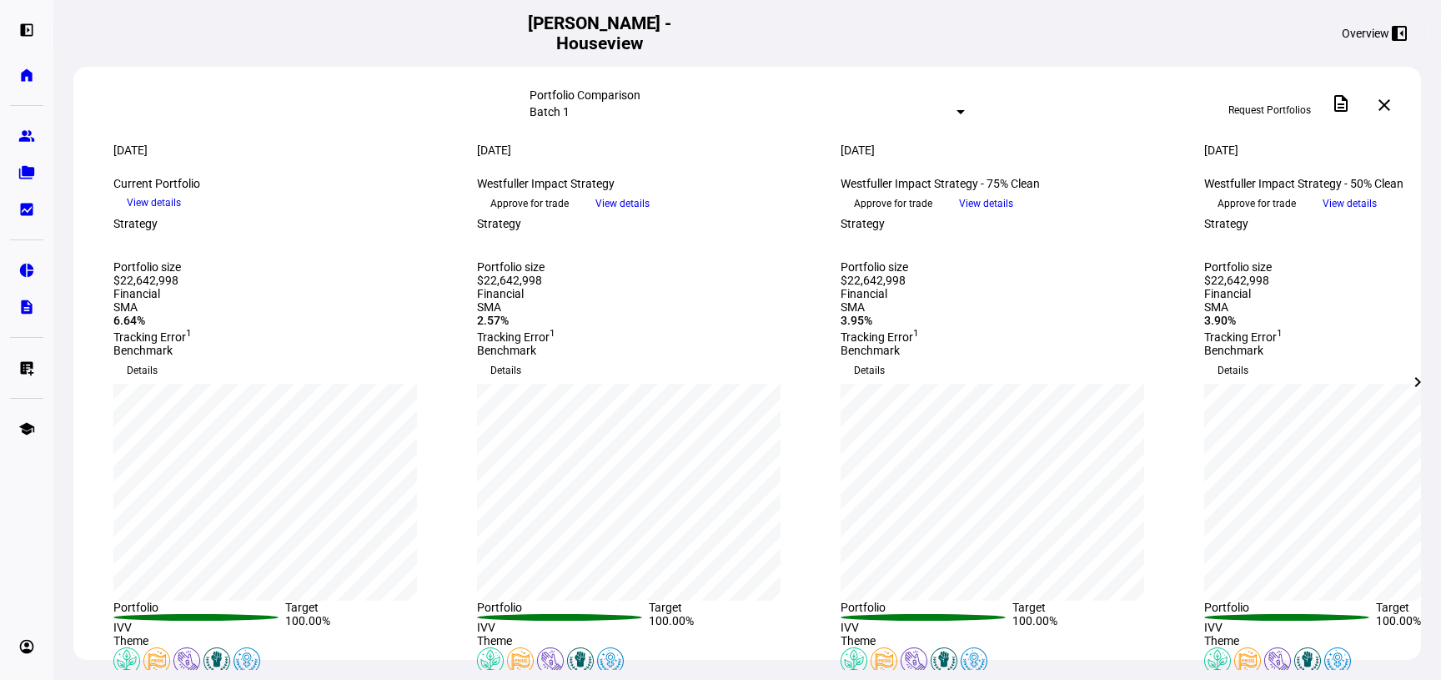
click at [15, 81] on link "home Home" at bounding box center [26, 74] width 33 height 33
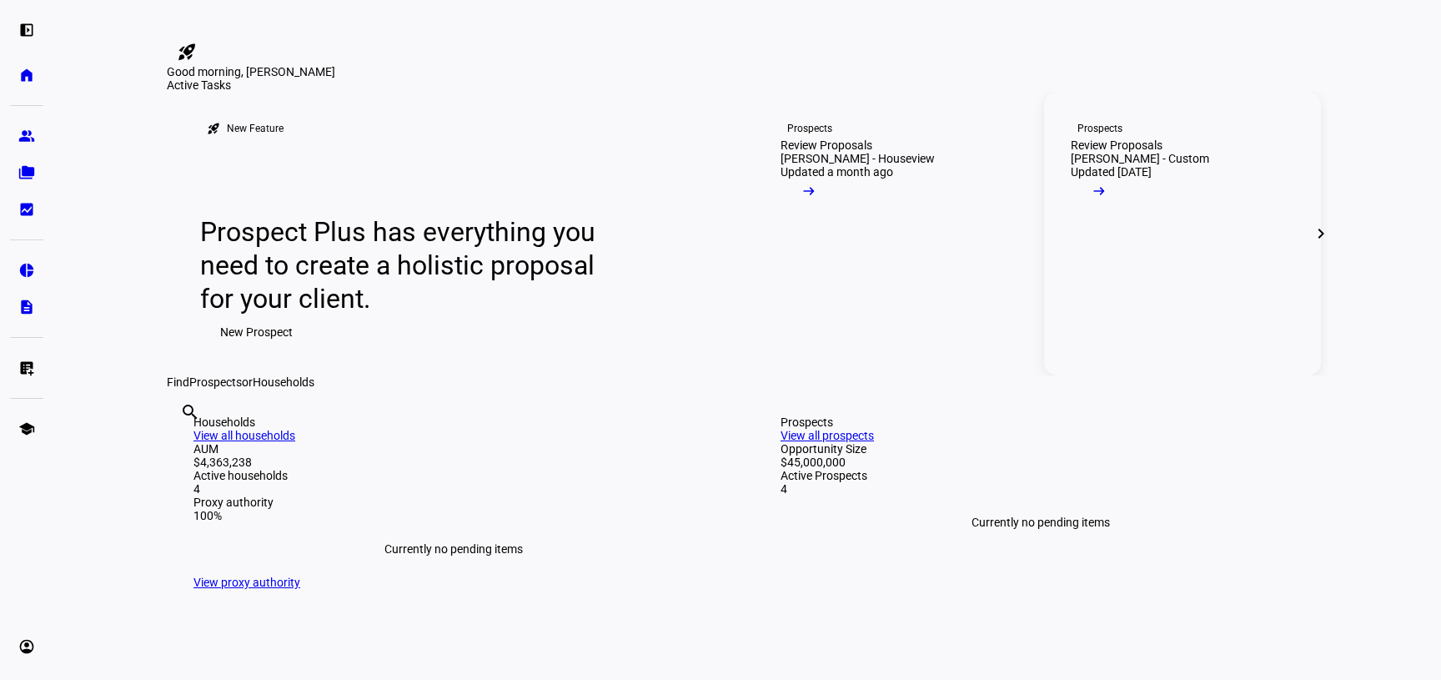
click at [1128, 212] on span at bounding box center [1099, 194] width 57 height 33
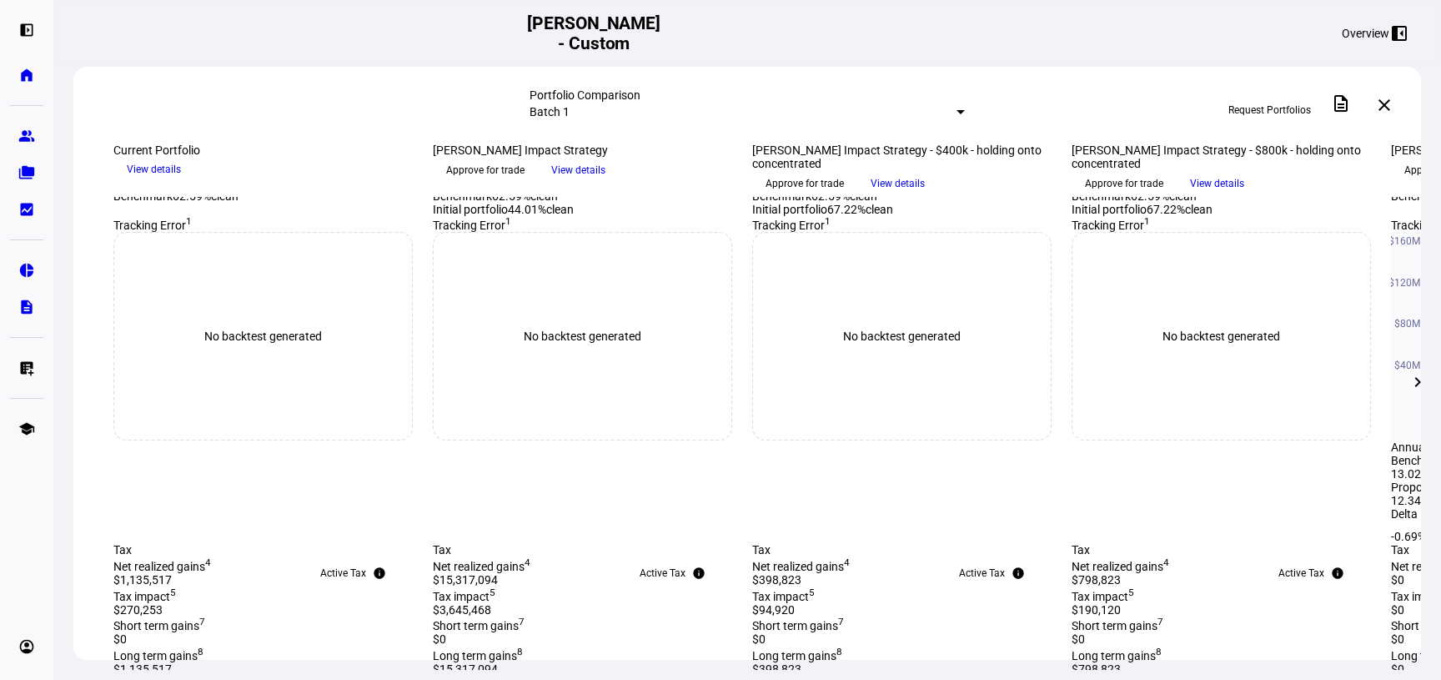
scroll to position [560, 0]
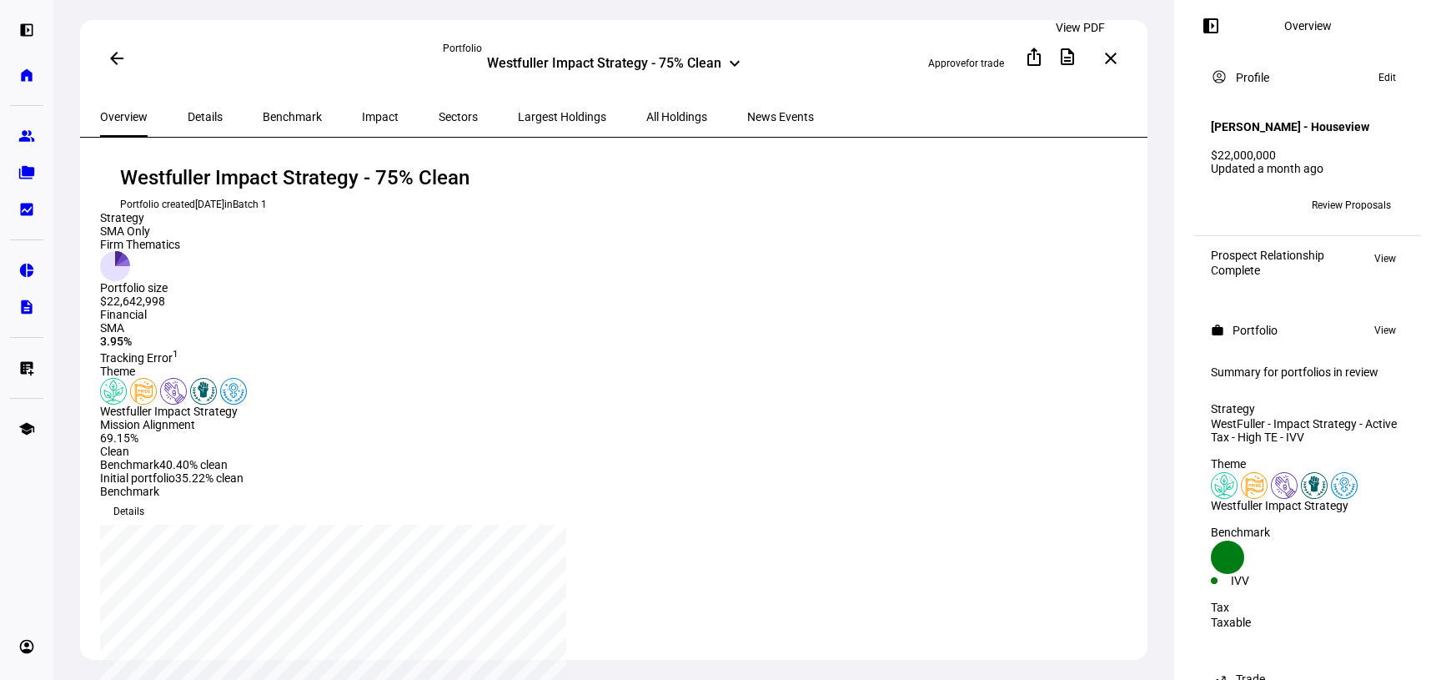
click at [1084, 64] on span at bounding box center [1068, 57] width 40 height 40
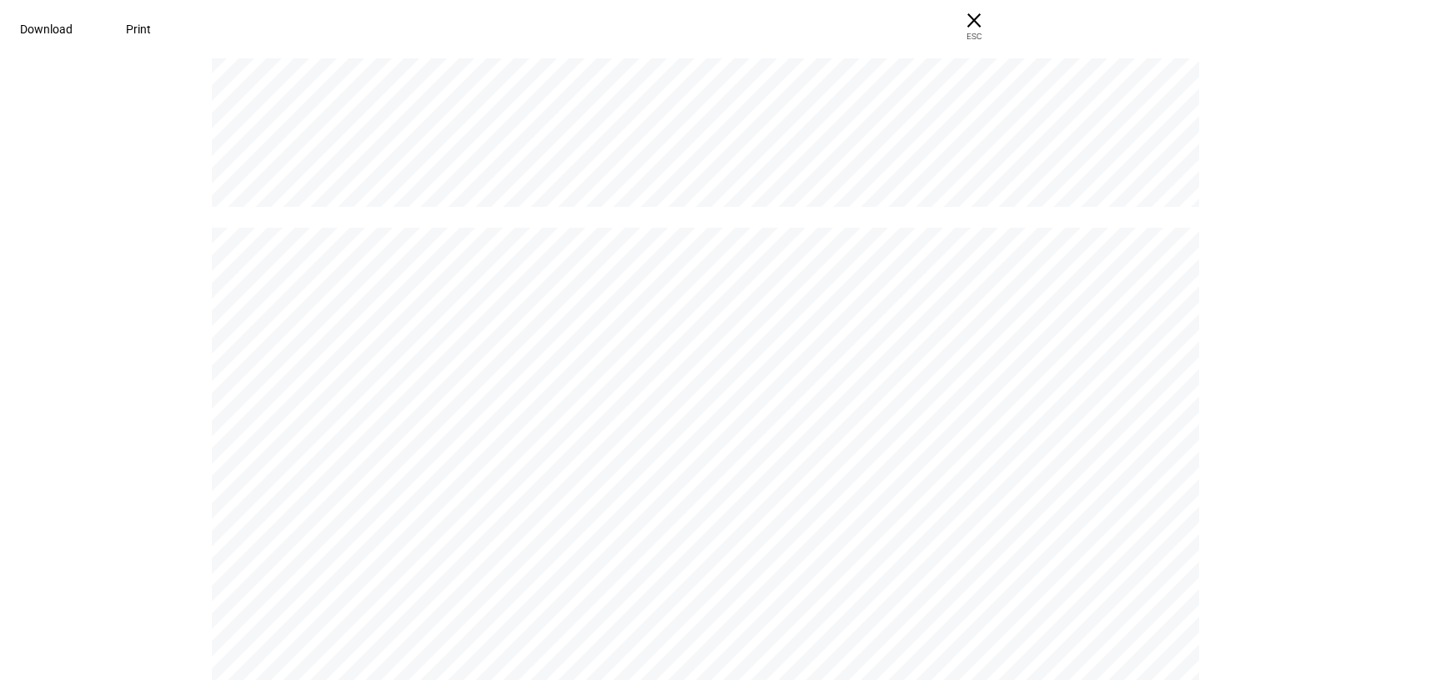
scroll to position [13580, 0]
click at [93, 16] on span at bounding box center [46, 29] width 93 height 40
click at [1354, 208] on div "P O RT F O L I O Portfolios are ready for your review We generated portfolios b…" at bounding box center [720, 367] width 1441 height 626
click at [1001, 27] on span "× ESC" at bounding box center [974, 26] width 53 height 53
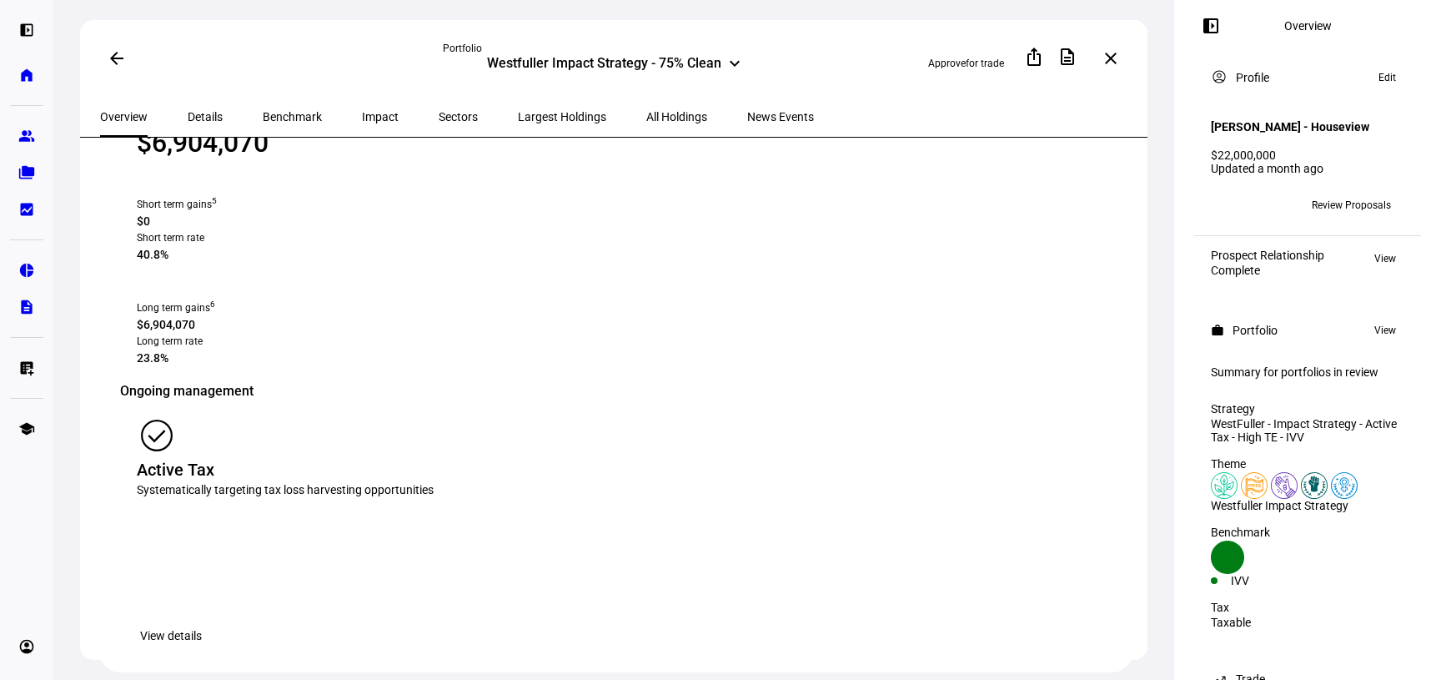
scroll to position [1958, 0]
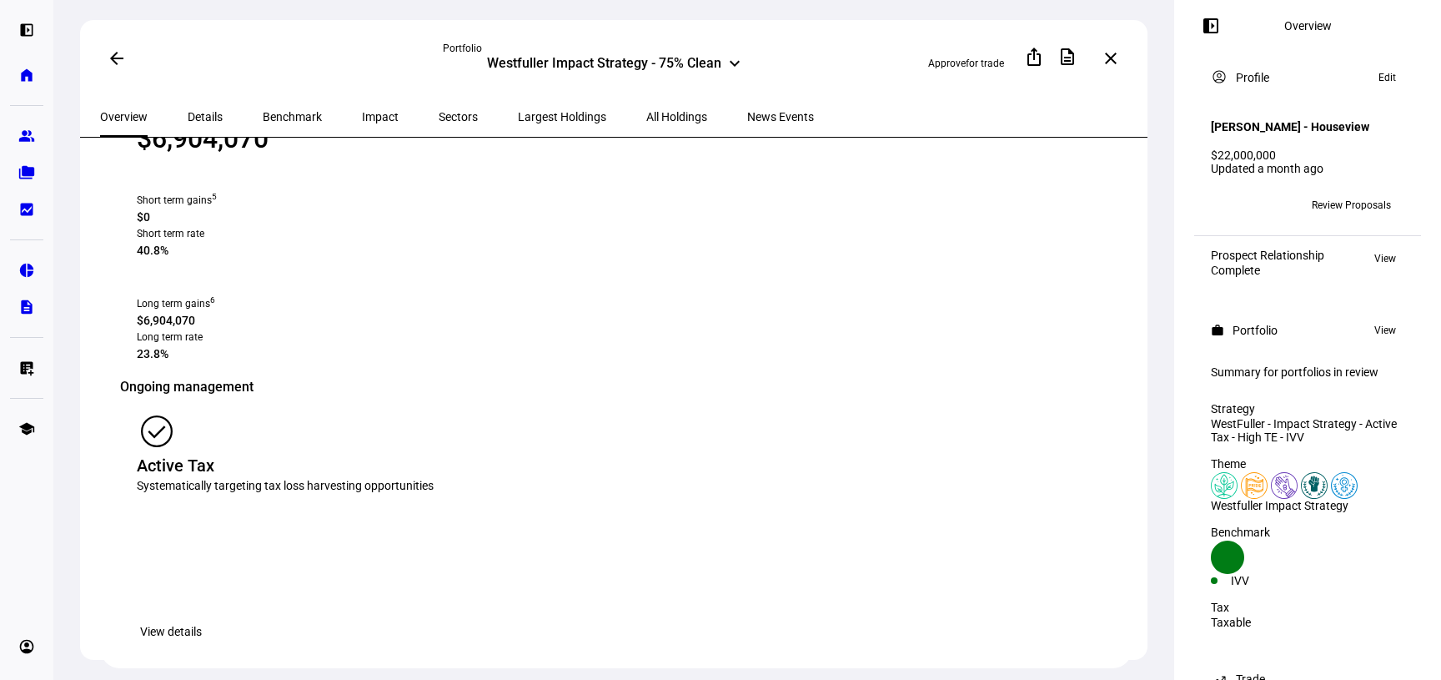
click at [202, 615] on span "View details" at bounding box center [171, 631] width 62 height 33
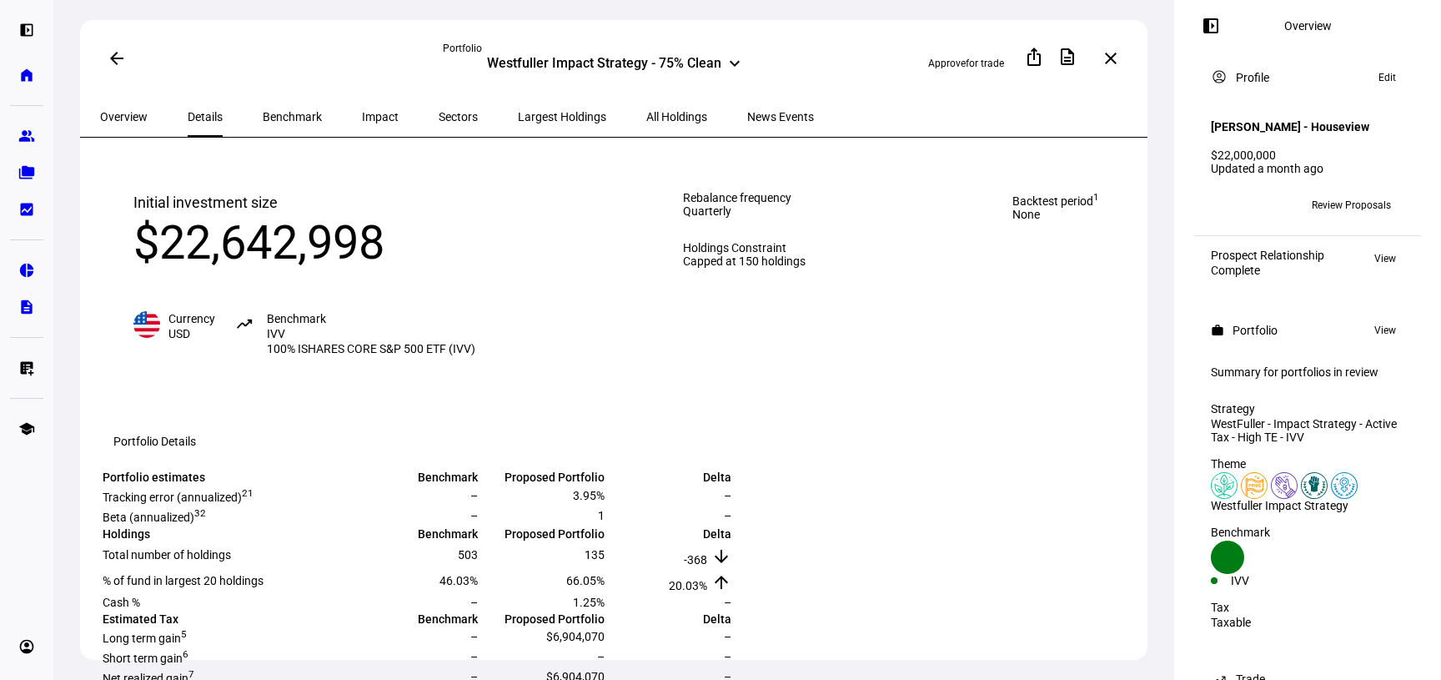
click at [1038, 203] on span "Backtest period 1" at bounding box center [1056, 199] width 87 height 17
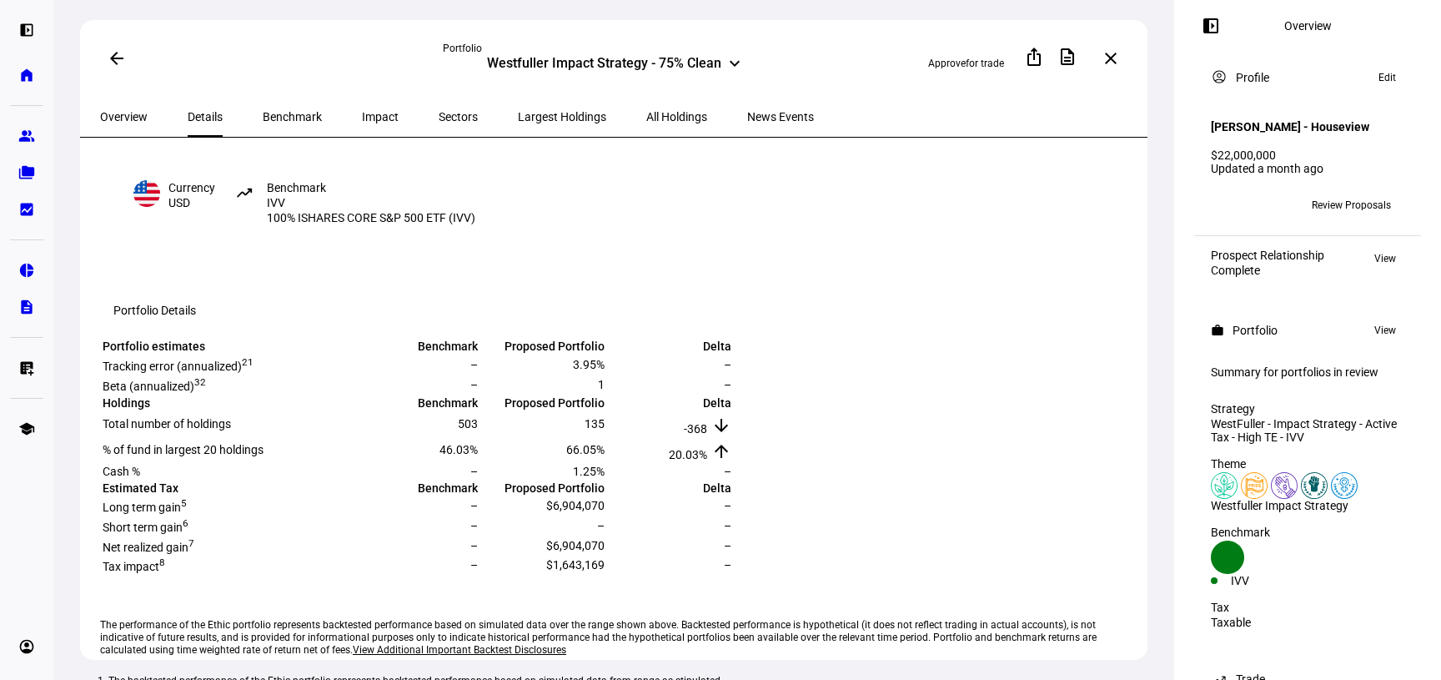
scroll to position [133, 0]
click at [122, 126] on span "Overview" at bounding box center [124, 117] width 48 height 40
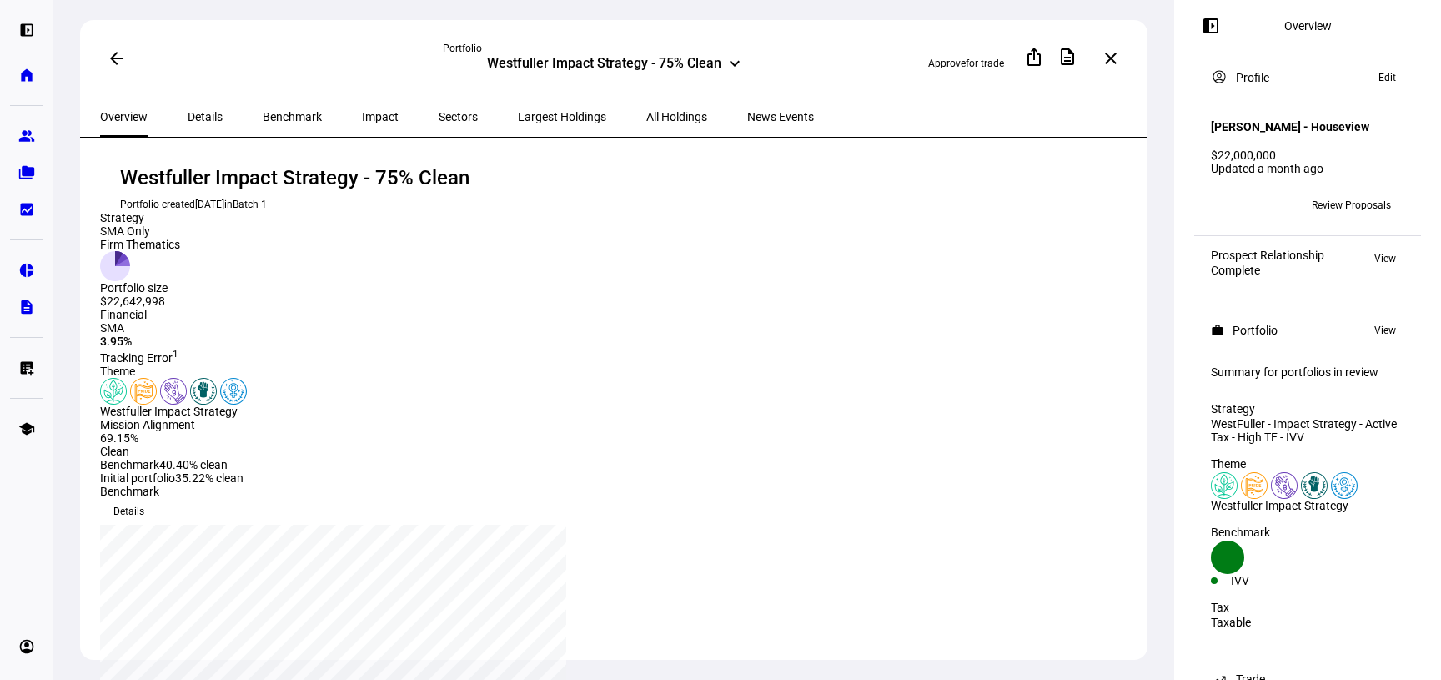
click at [115, 61] on mat-icon "arrow_back" at bounding box center [117, 58] width 20 height 20
